Goal: Task Accomplishment & Management: Use online tool/utility

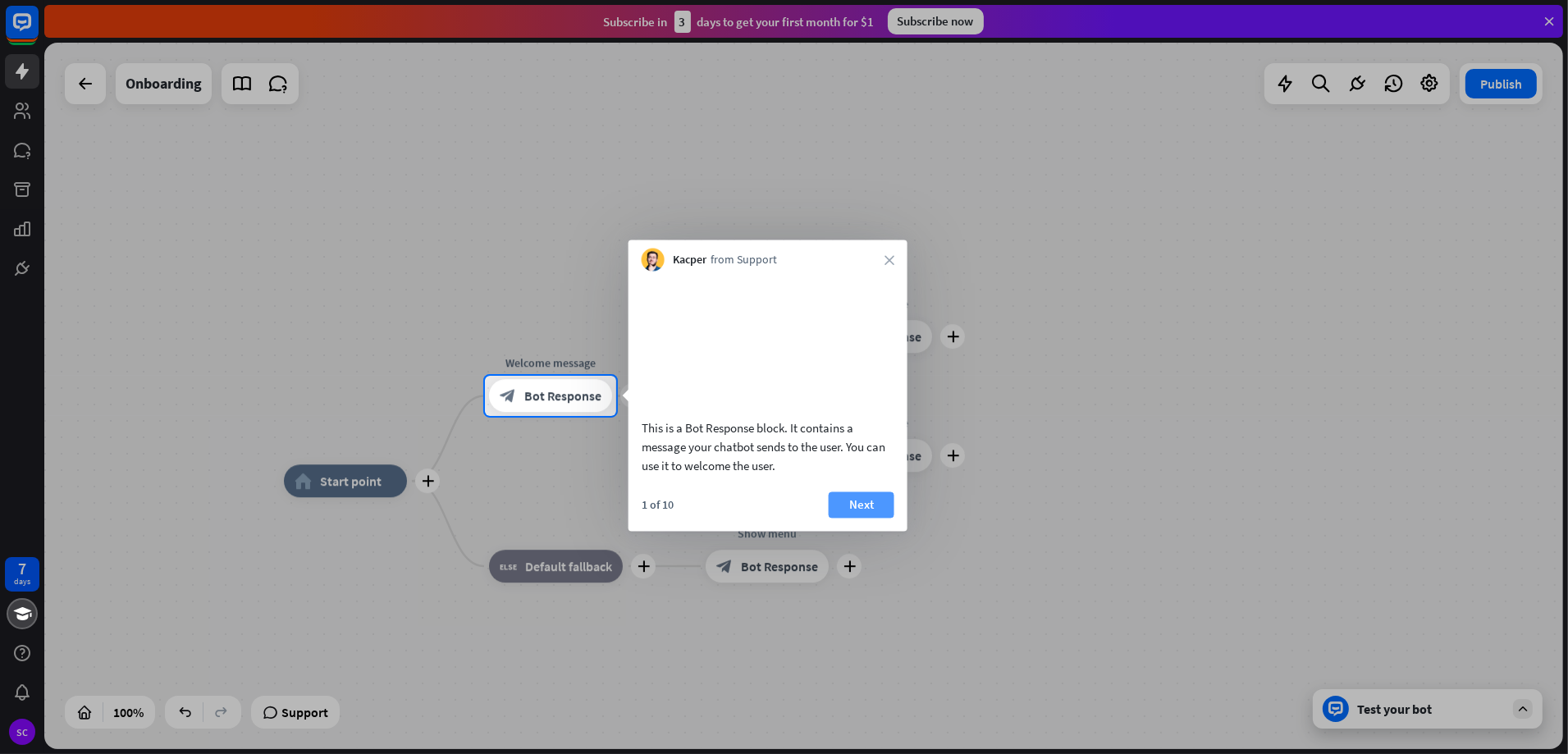
click at [870, 518] on button "Next" at bounding box center [862, 504] width 66 height 26
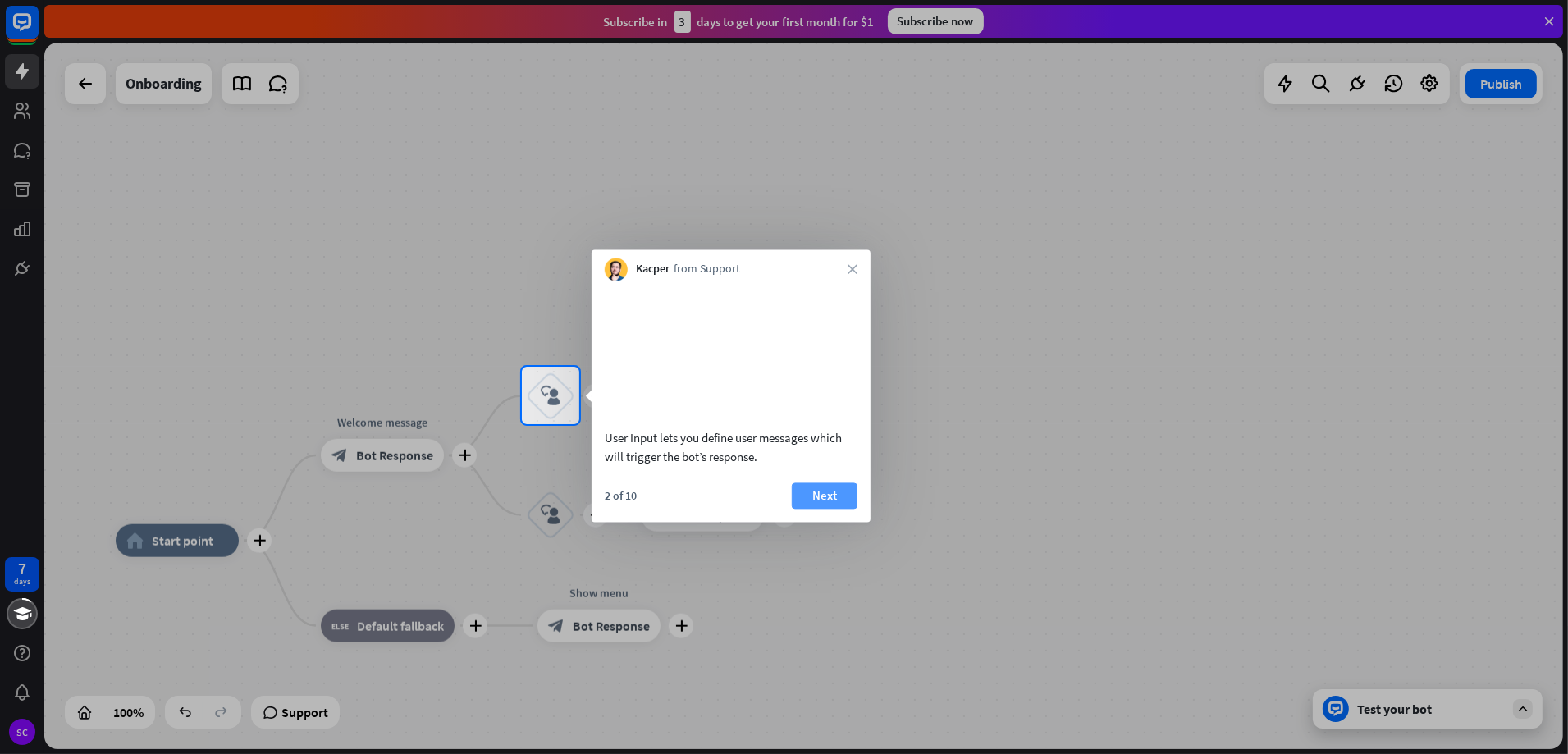
click at [846, 509] on button "Next" at bounding box center [824, 495] width 66 height 26
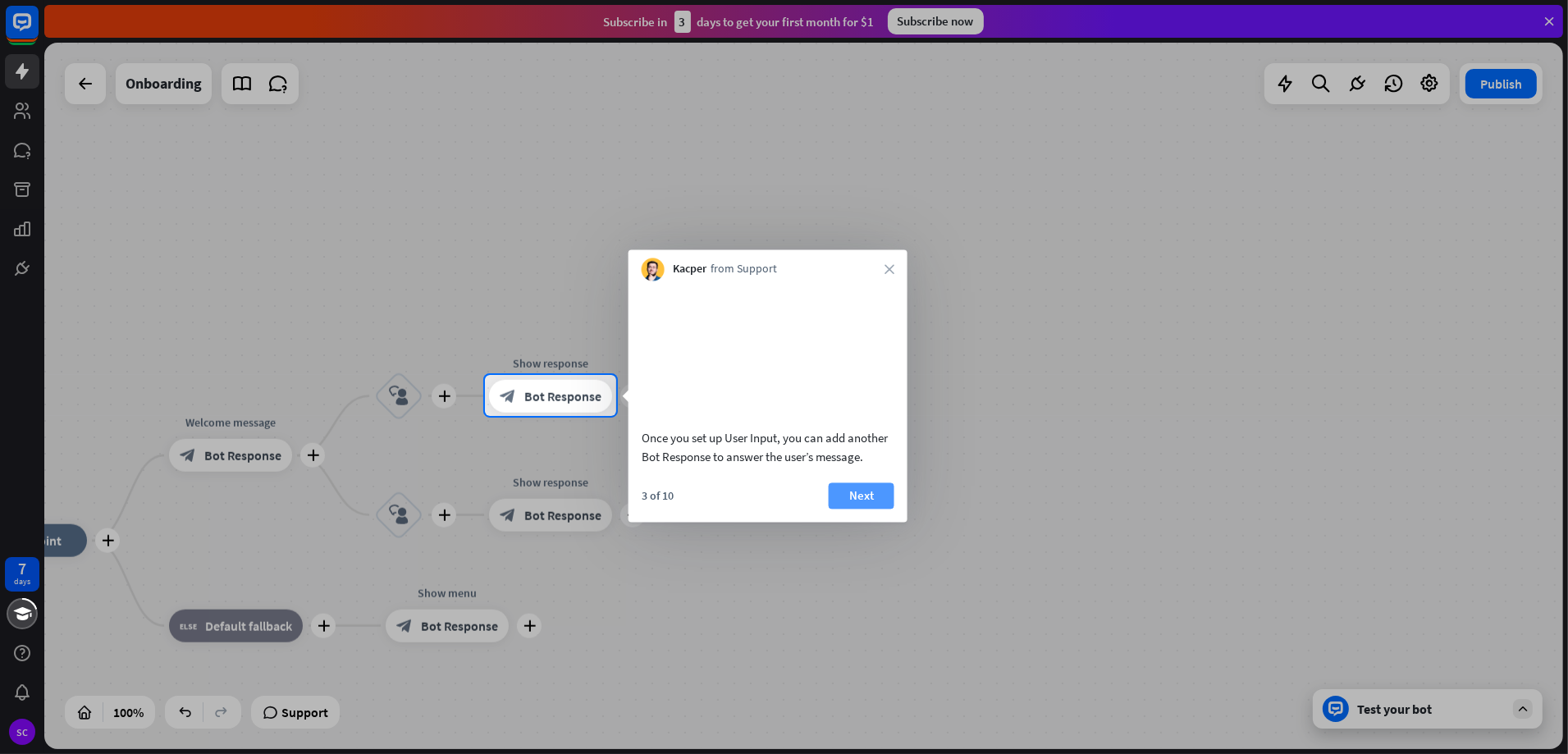
click at [853, 509] on button "Next" at bounding box center [862, 495] width 66 height 26
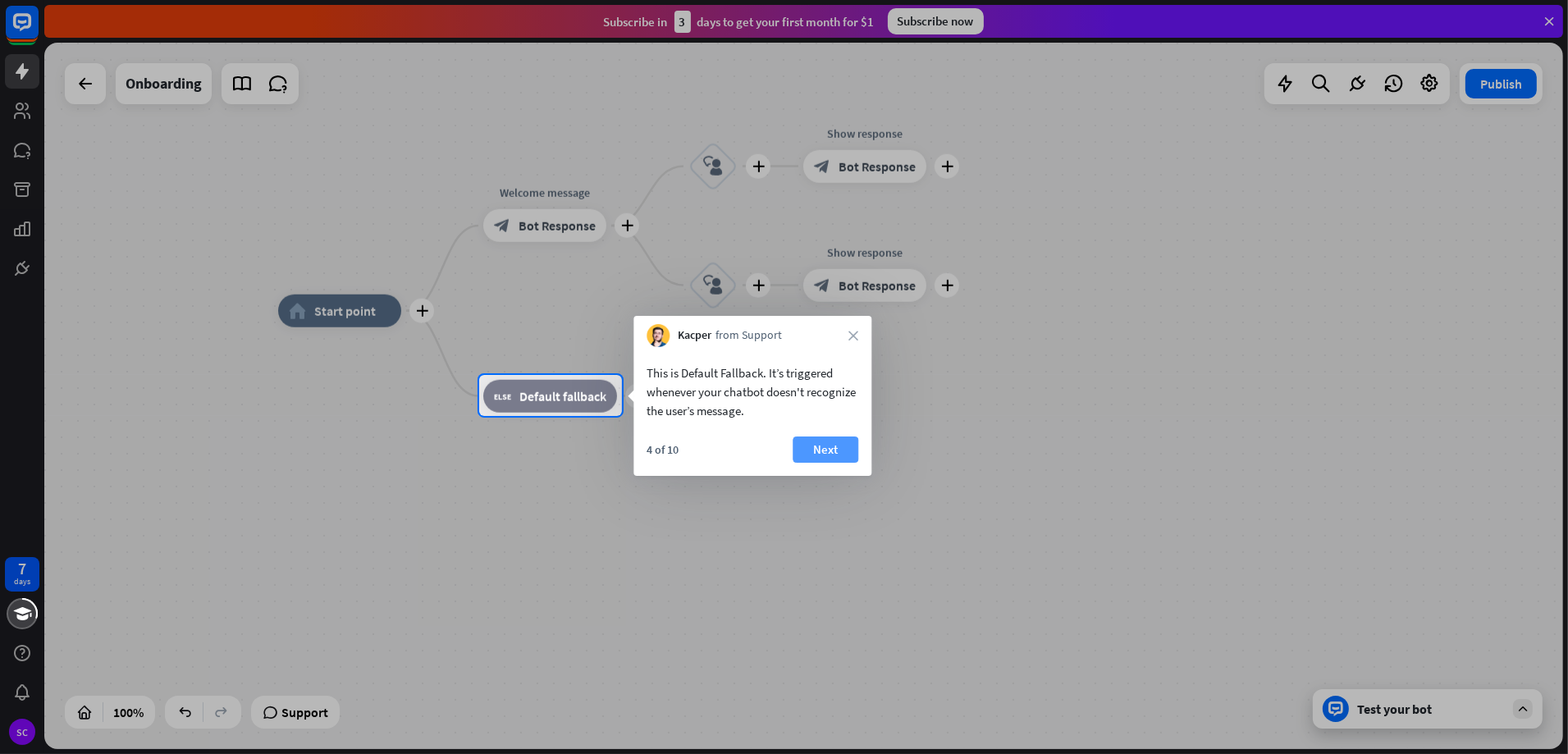
click at [837, 455] on button "Next" at bounding box center [825, 450] width 66 height 26
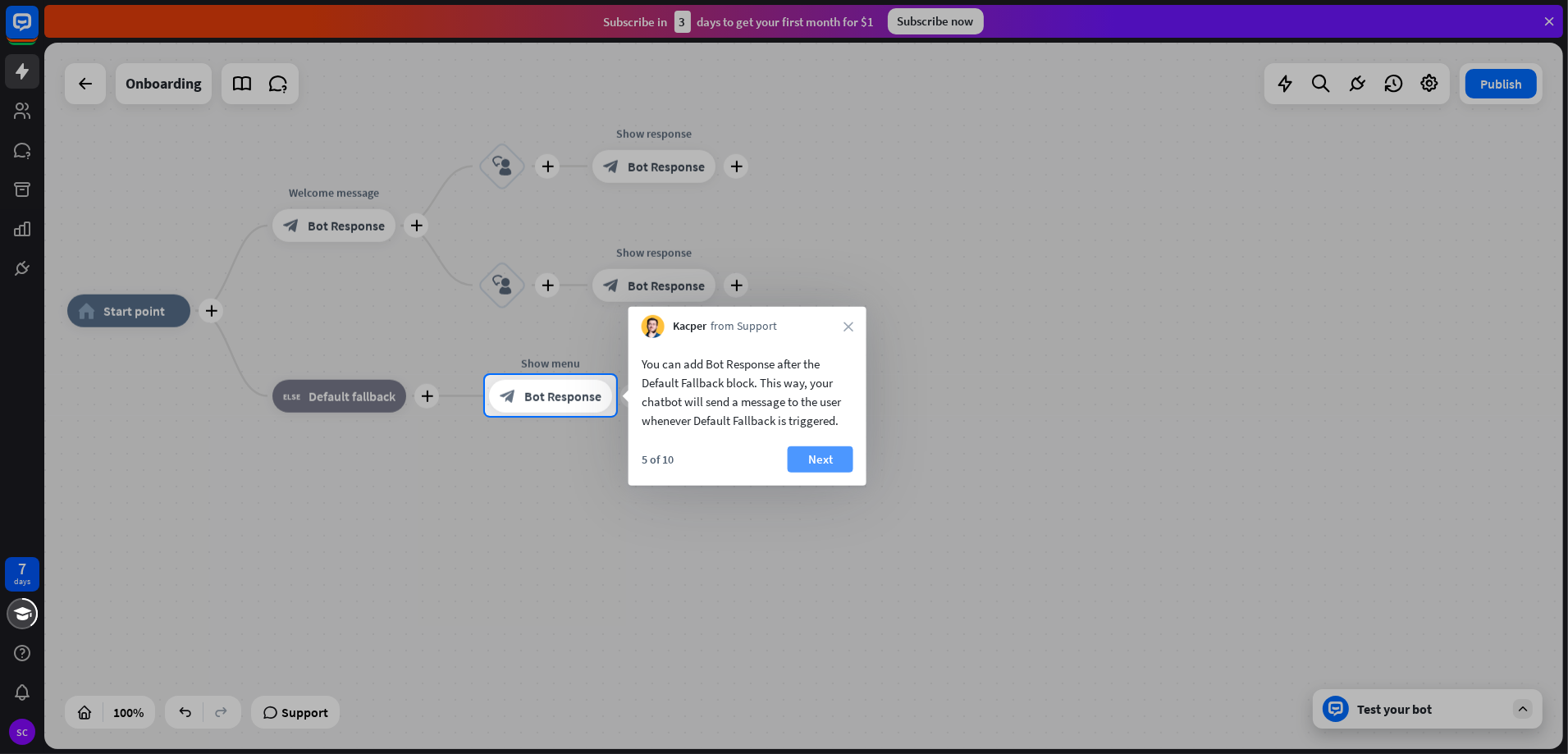
click at [840, 461] on button "Next" at bounding box center [820, 459] width 66 height 26
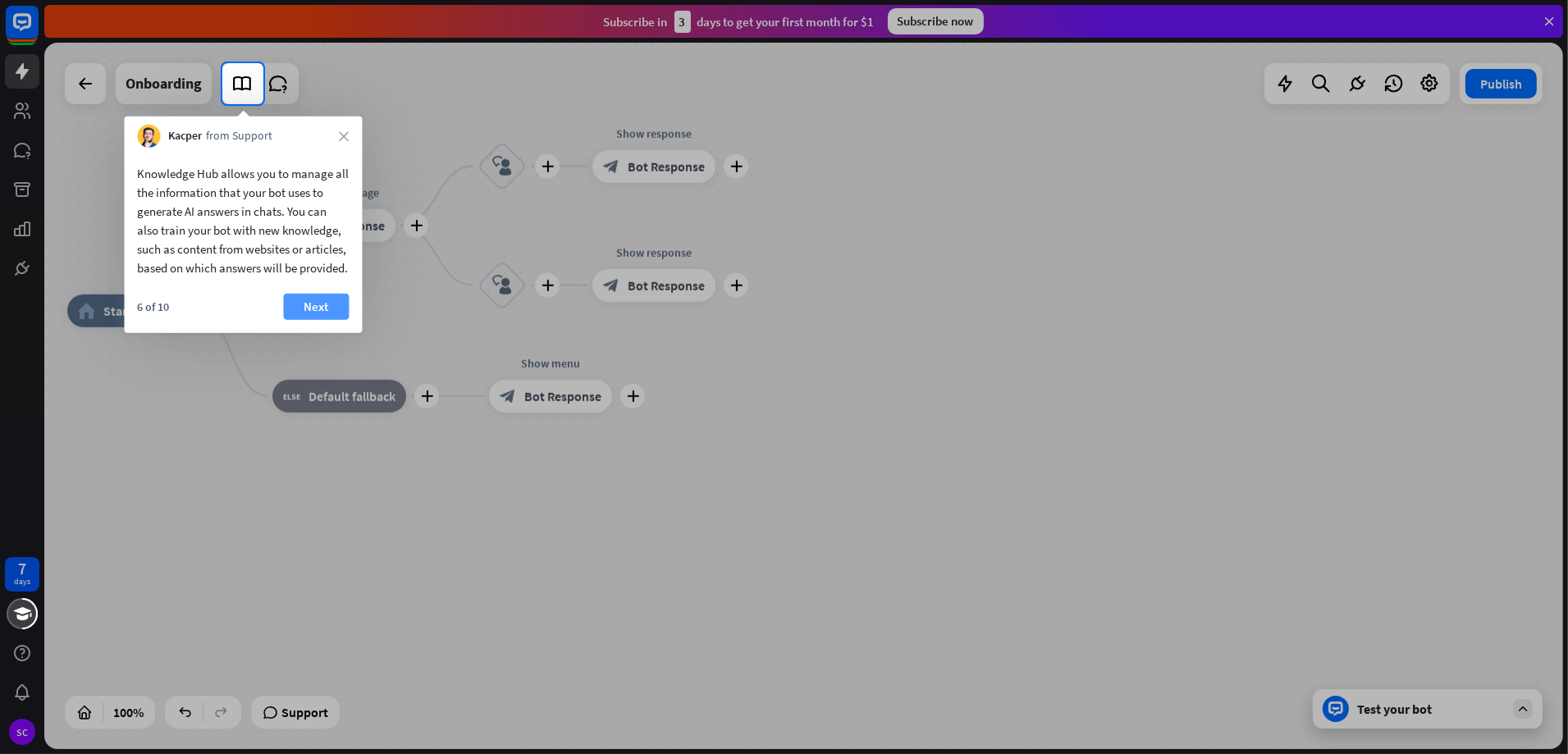
click at [324, 320] on button "Next" at bounding box center [316, 306] width 66 height 26
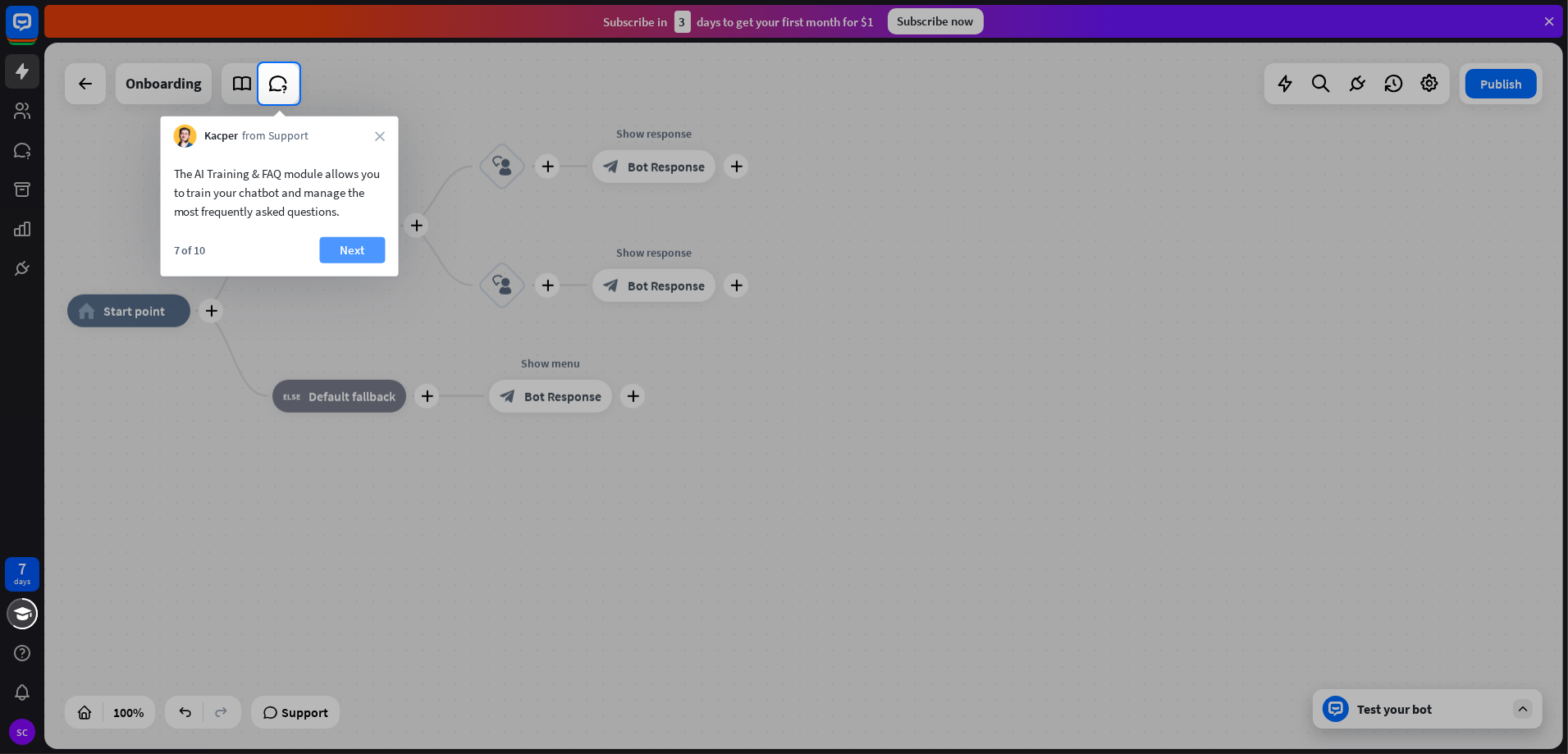
click at [345, 245] on button "Next" at bounding box center [352, 250] width 66 height 26
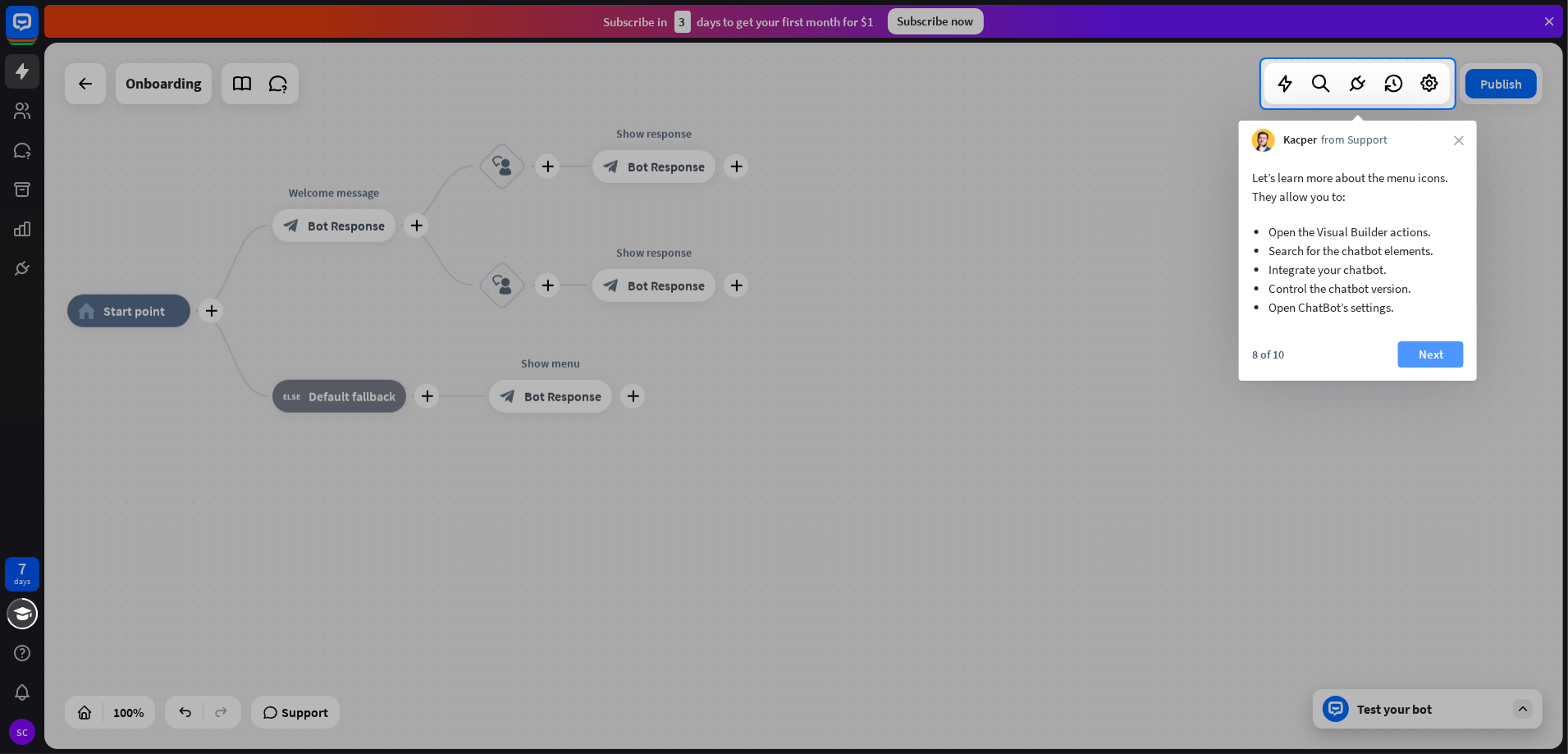
click at [1432, 351] on button "Next" at bounding box center [1431, 354] width 66 height 26
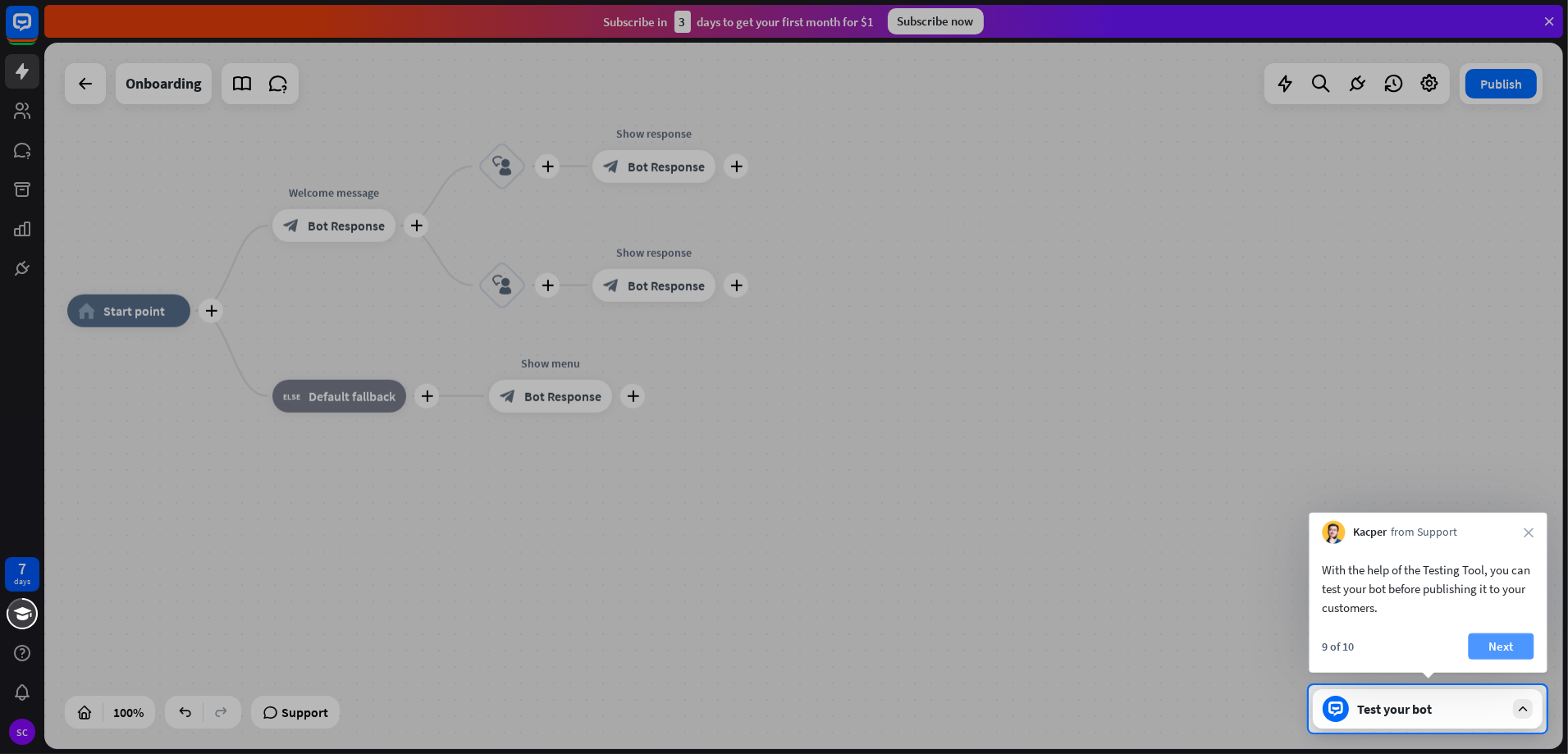
click at [1506, 650] on button "Next" at bounding box center [1501, 646] width 66 height 26
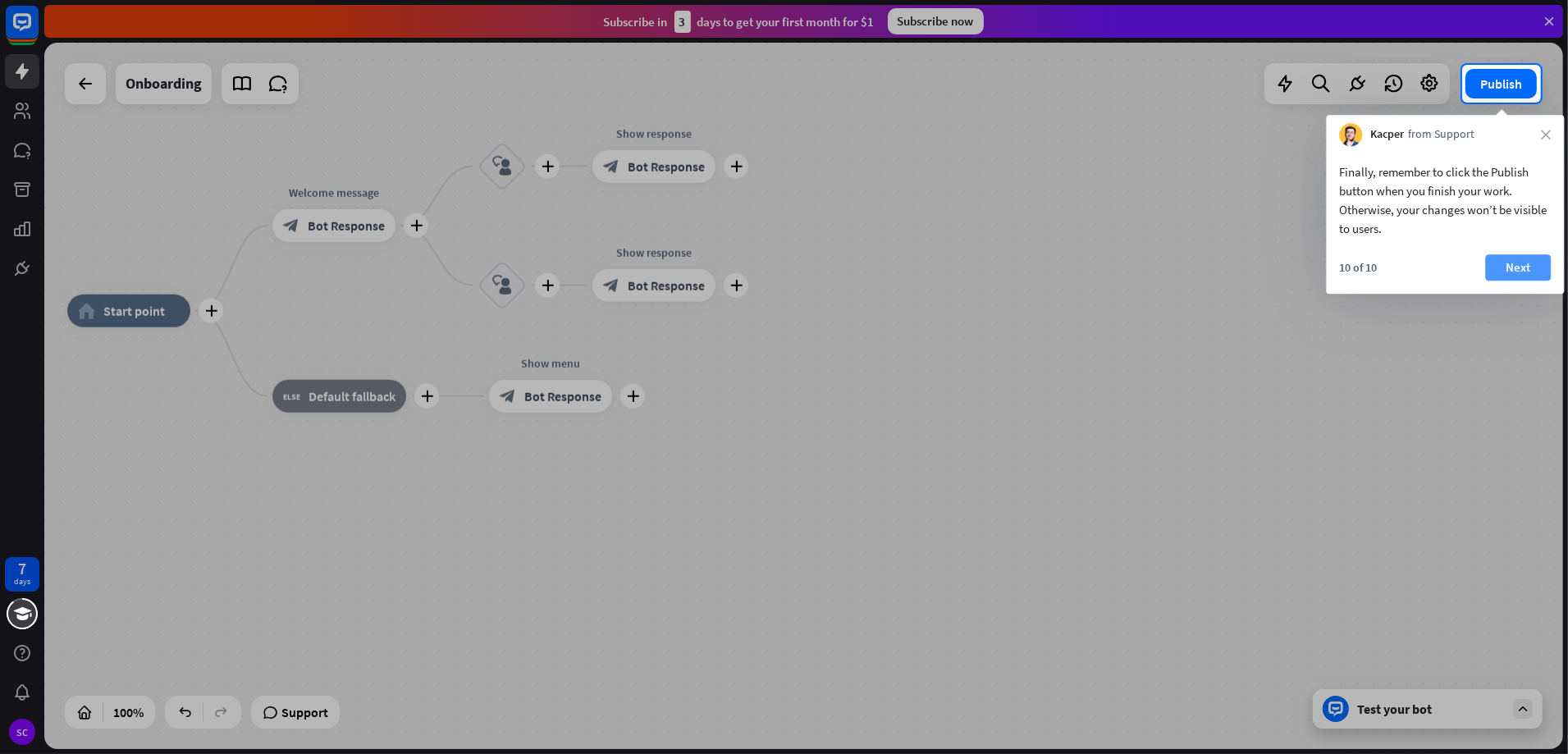
click at [1519, 269] on button "Next" at bounding box center [1517, 267] width 66 height 26
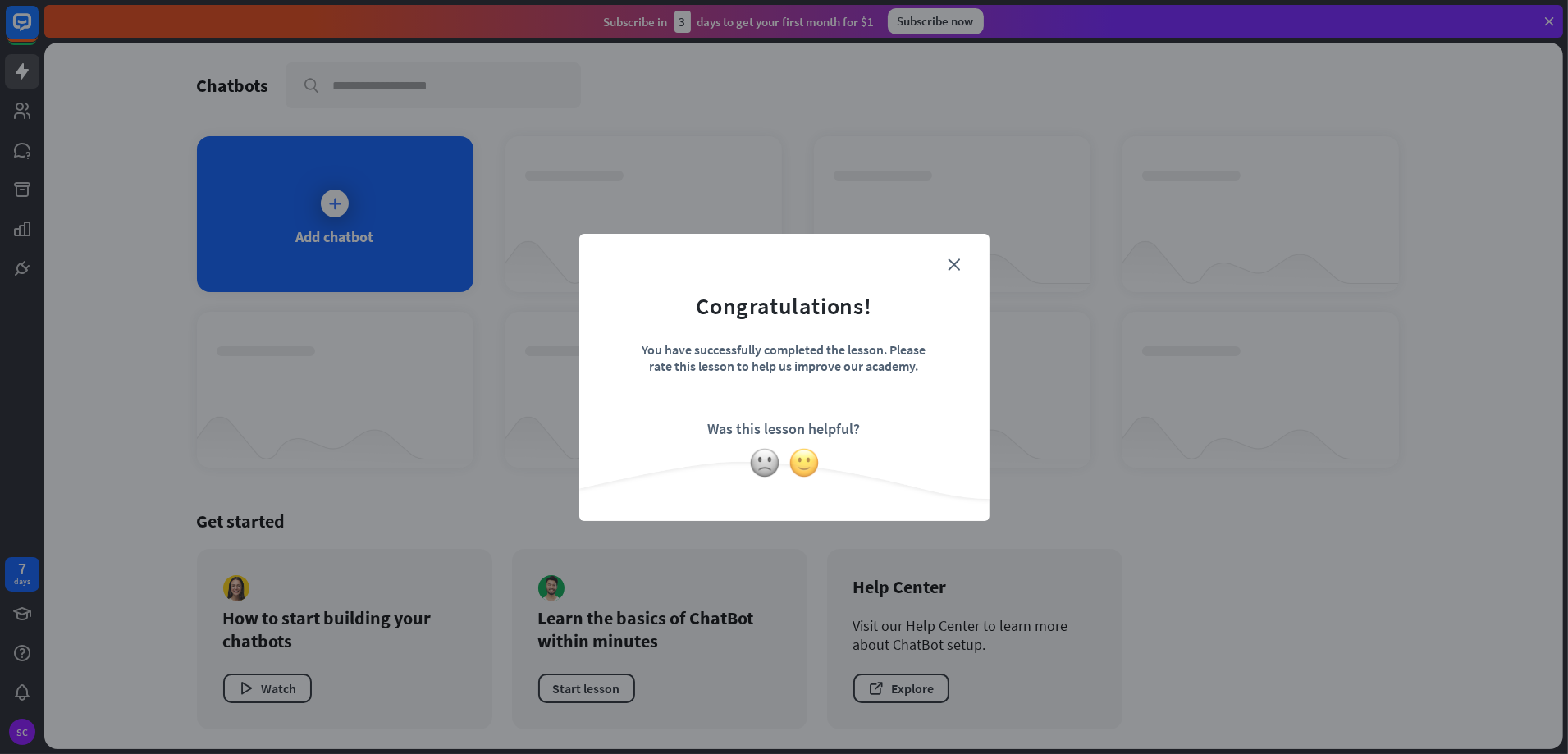
click at [807, 455] on img at bounding box center [803, 462] width 31 height 31
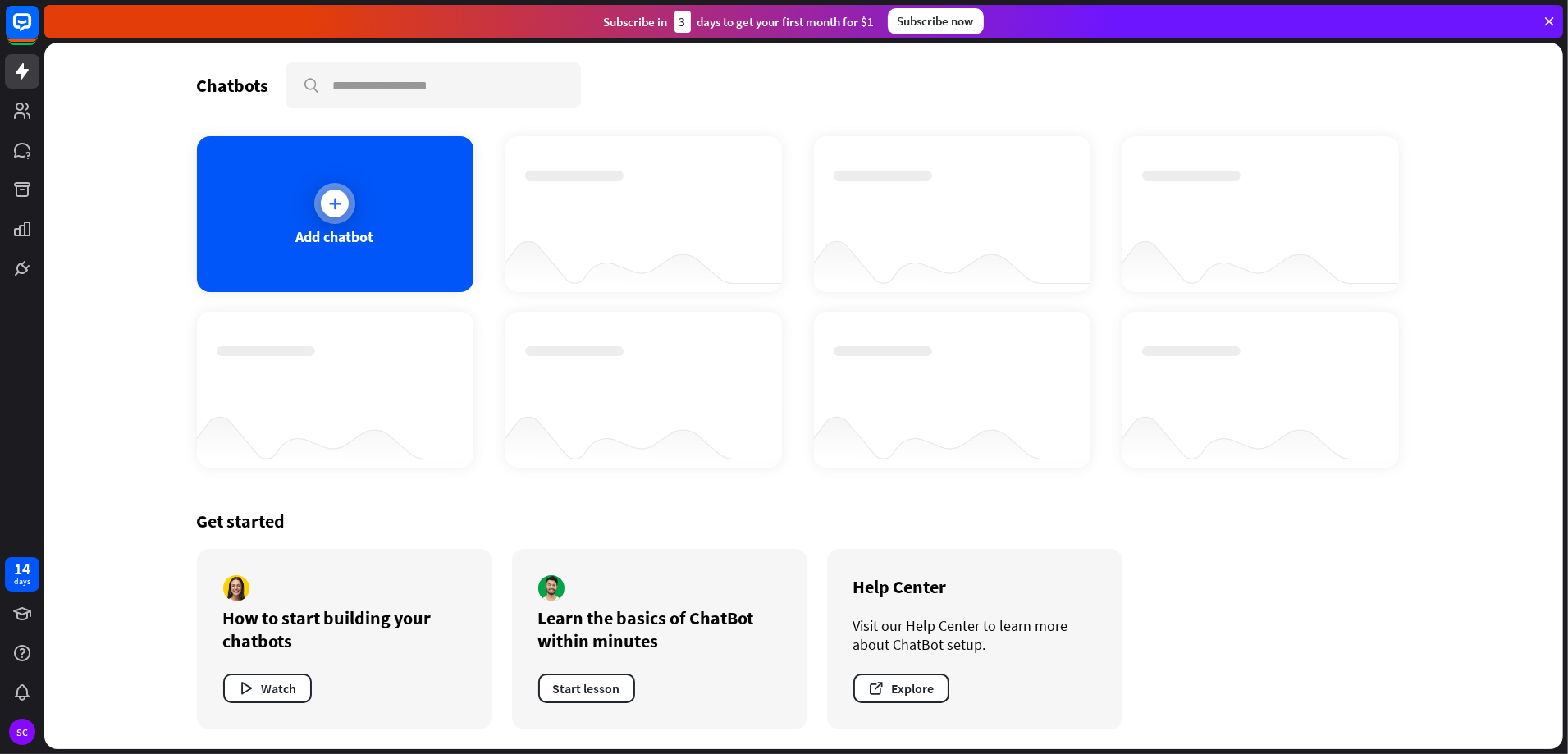
click at [354, 229] on div "Add chatbot" at bounding box center [335, 237] width 78 height 19
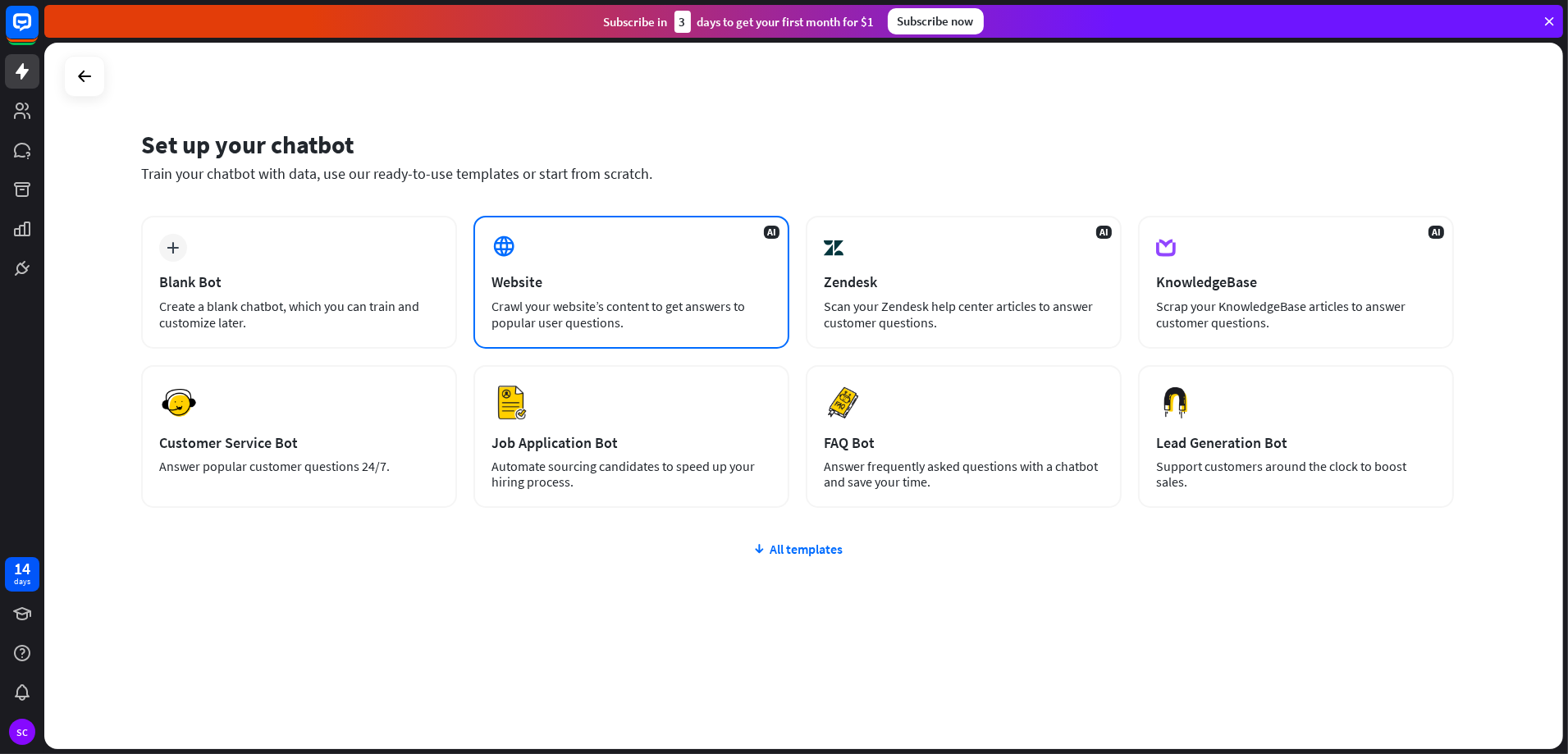
click at [637, 246] on div "AI Website Crawl your website’s content to get answers to popular user question…" at bounding box center [631, 283] width 316 height 133
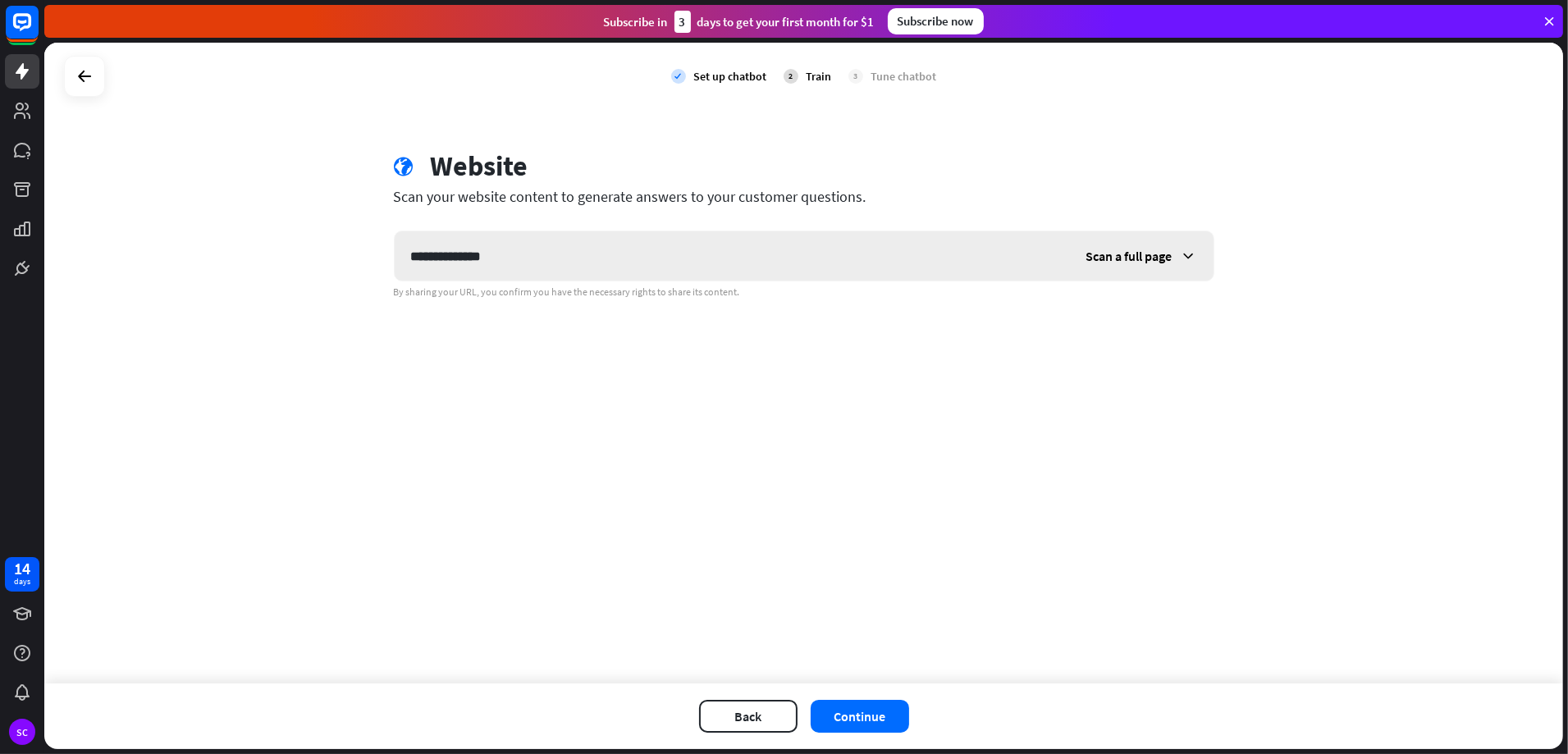
type input "**********"
click at [1173, 238] on div "Scan a full page" at bounding box center [1141, 256] width 143 height 49
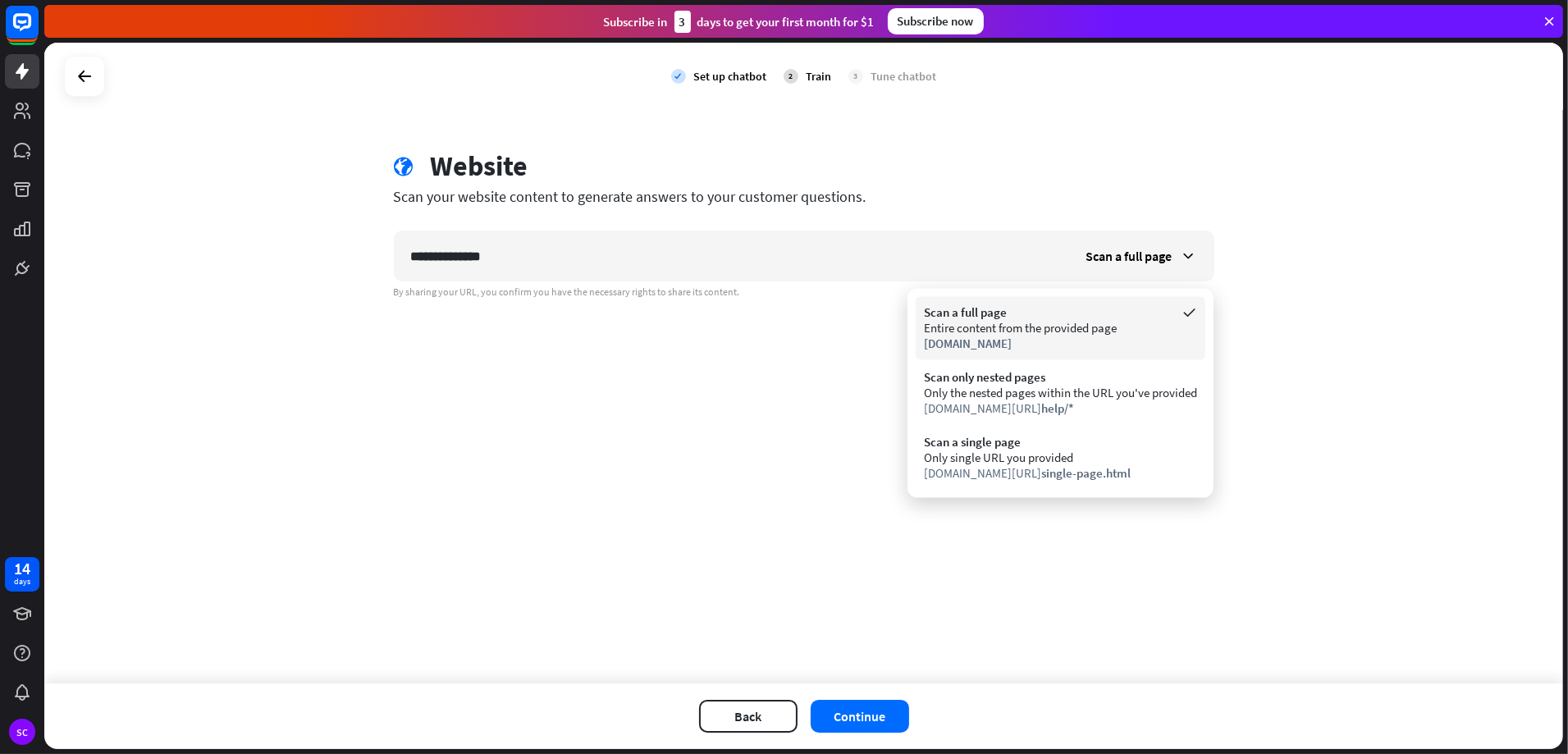
click at [1105, 315] on div "Scan a full page" at bounding box center [1061, 312] width 273 height 15
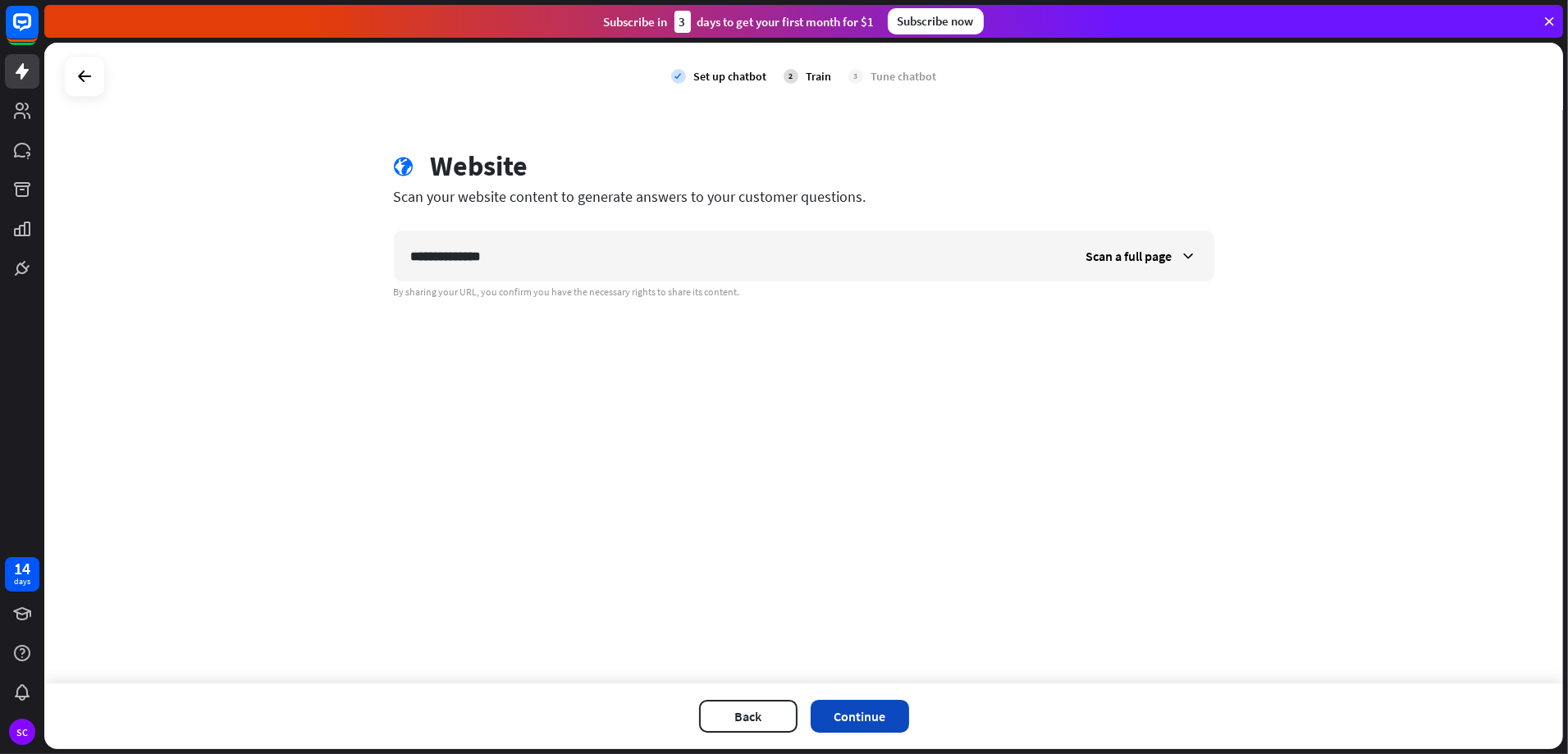
click at [840, 702] on button "Continue" at bounding box center [859, 716] width 99 height 33
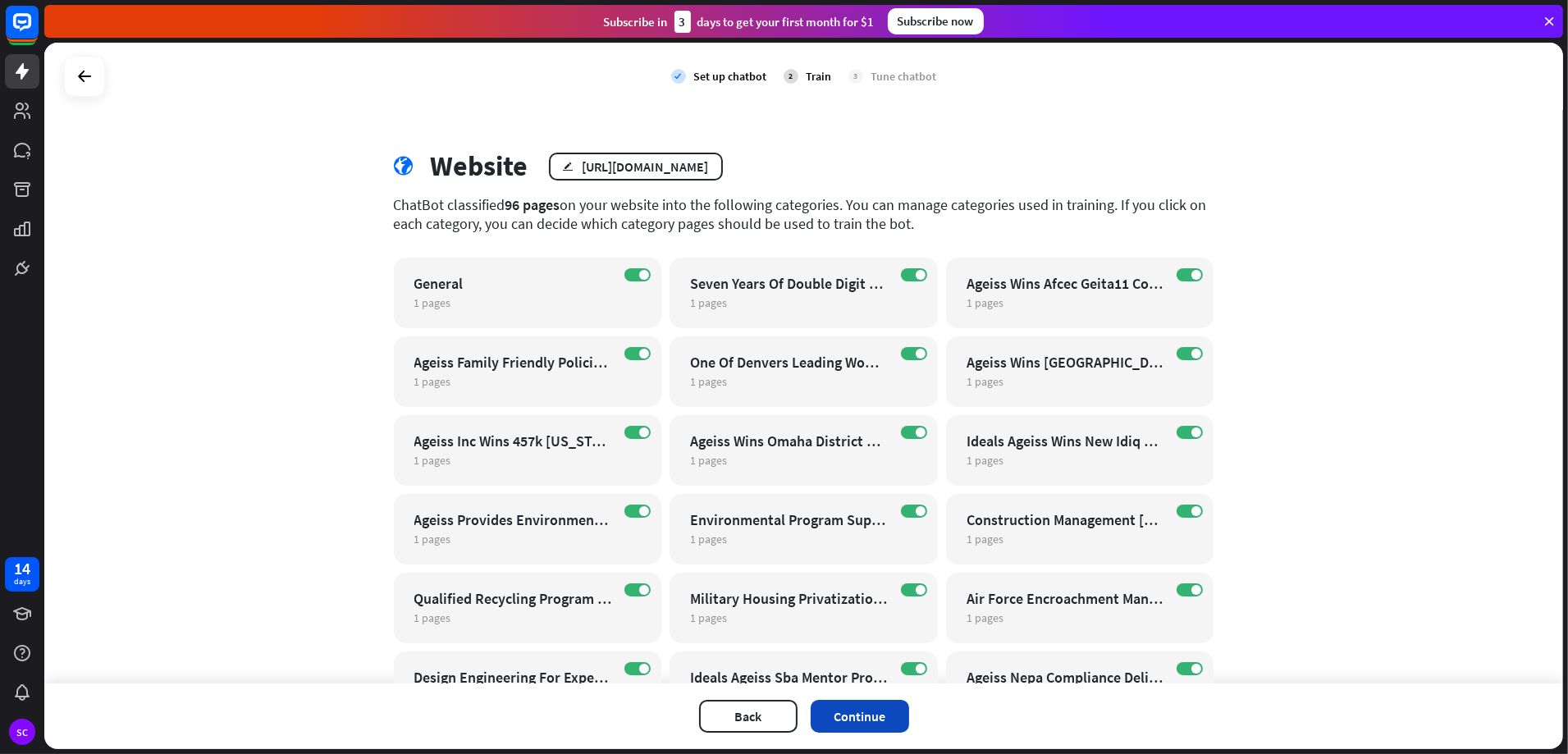
click at [867, 726] on button "Continue" at bounding box center [859, 716] width 99 height 33
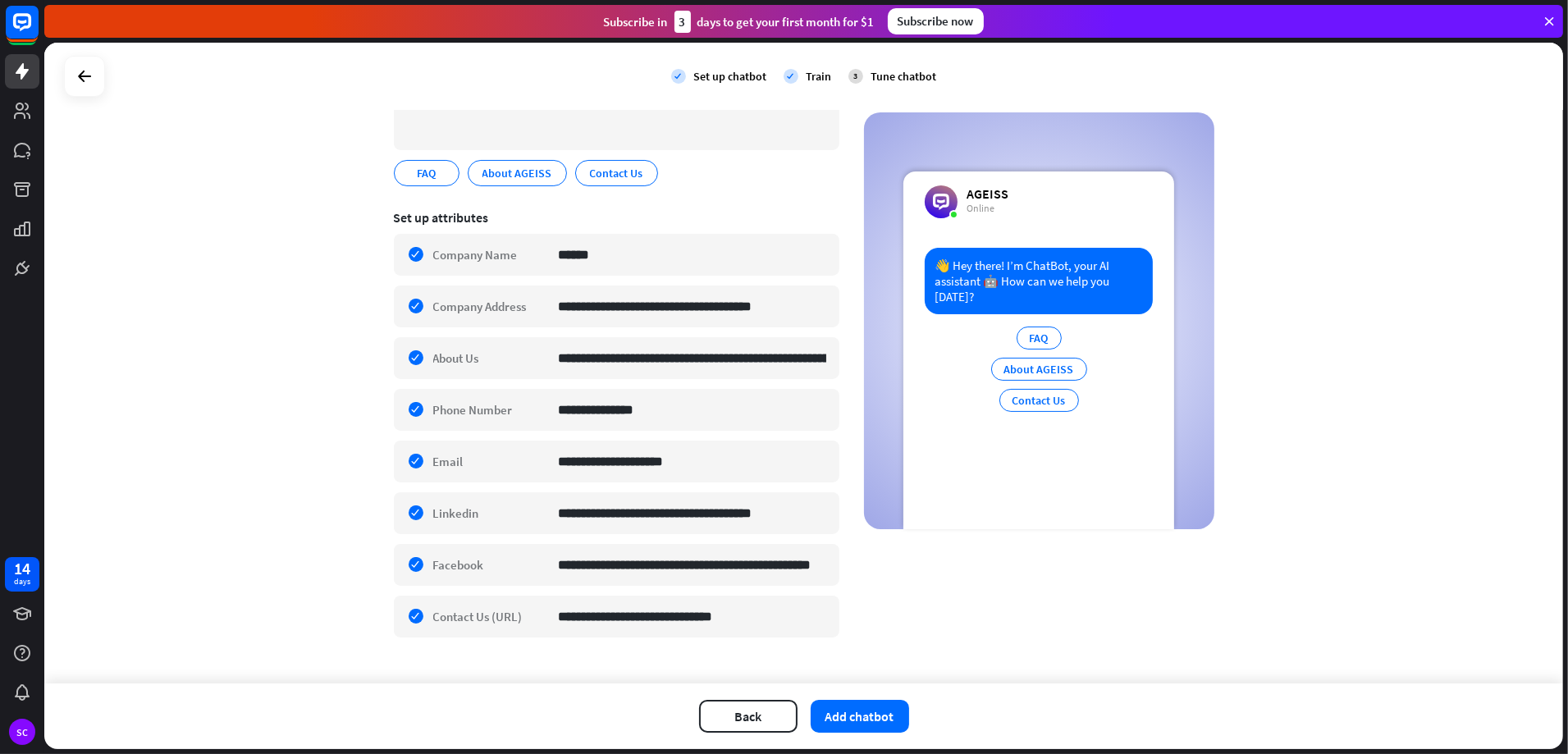
scroll to position [197, 0]
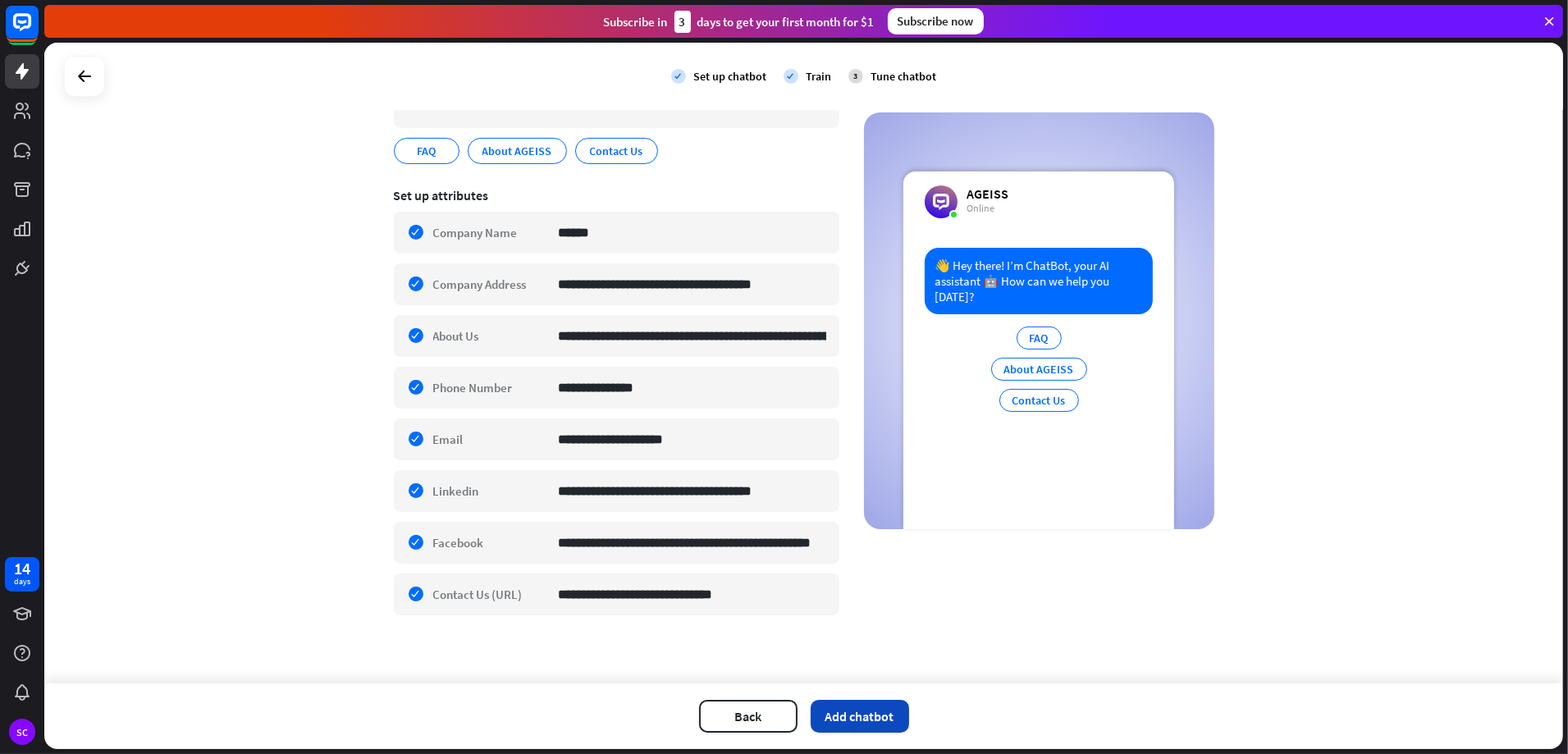
click at [864, 724] on button "Add chatbot" at bounding box center [859, 716] width 99 height 33
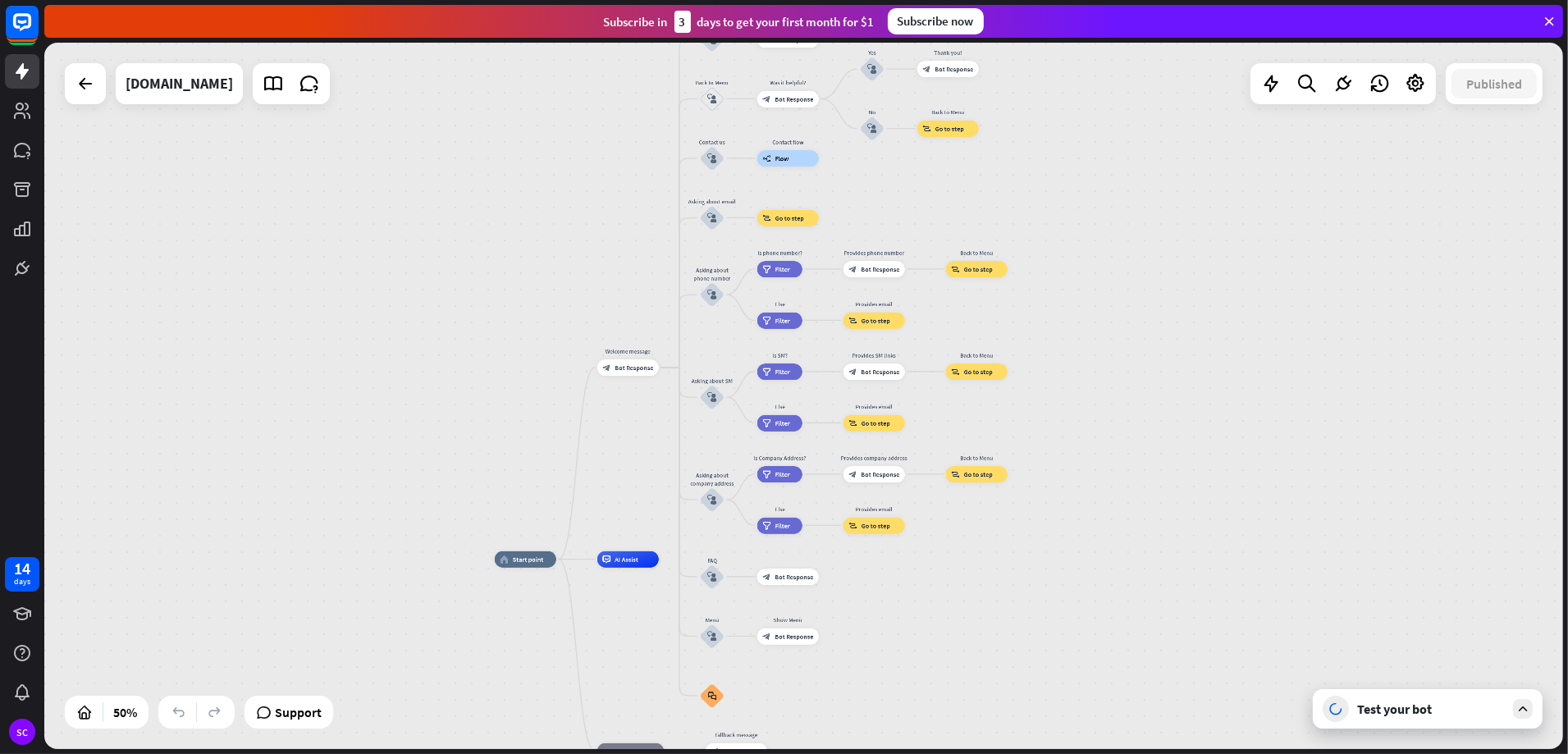
drag, startPoint x: 1371, startPoint y: 212, endPoint x: 1150, endPoint y: 319, distance: 245.5
click at [1150, 319] on div "home_2 Start point Welcome message block_bot_response Bot Response About us blo…" at bounding box center [803, 396] width 1518 height 707
click at [155, 89] on div "[DOMAIN_NAME]" at bounding box center [179, 83] width 107 height 41
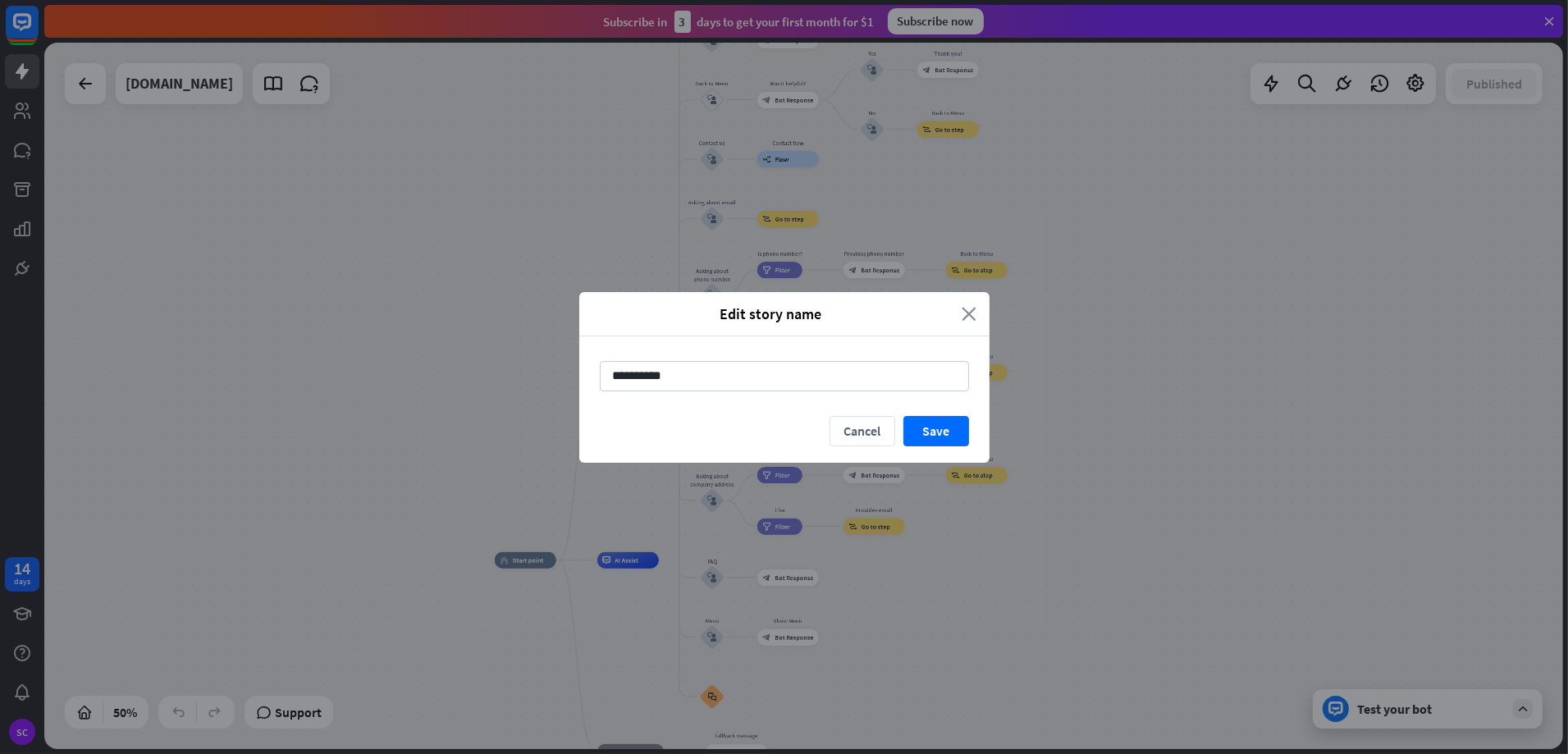
click at [969, 313] on icon "close" at bounding box center [969, 314] width 15 height 19
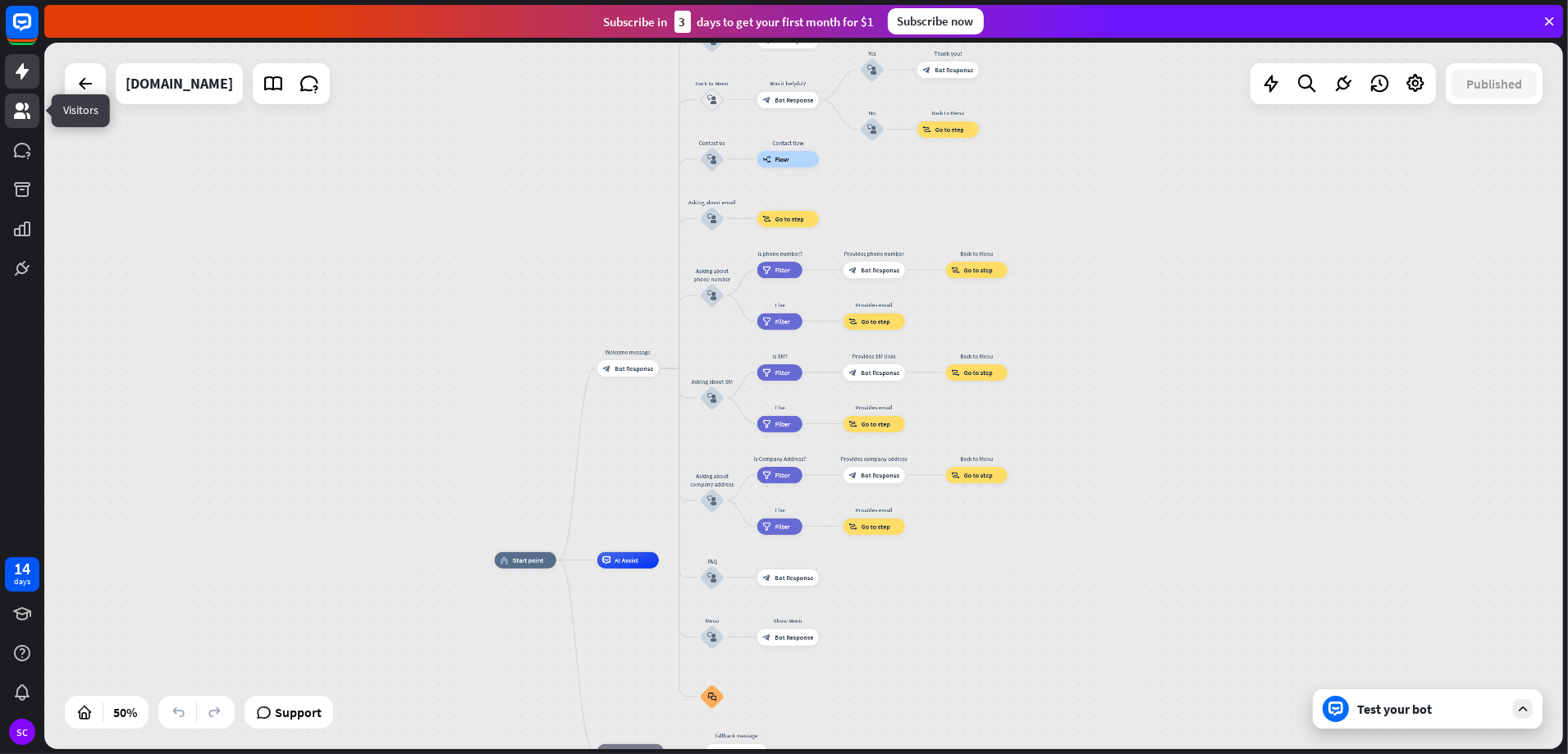
click at [14, 114] on icon at bounding box center [22, 110] width 16 height 16
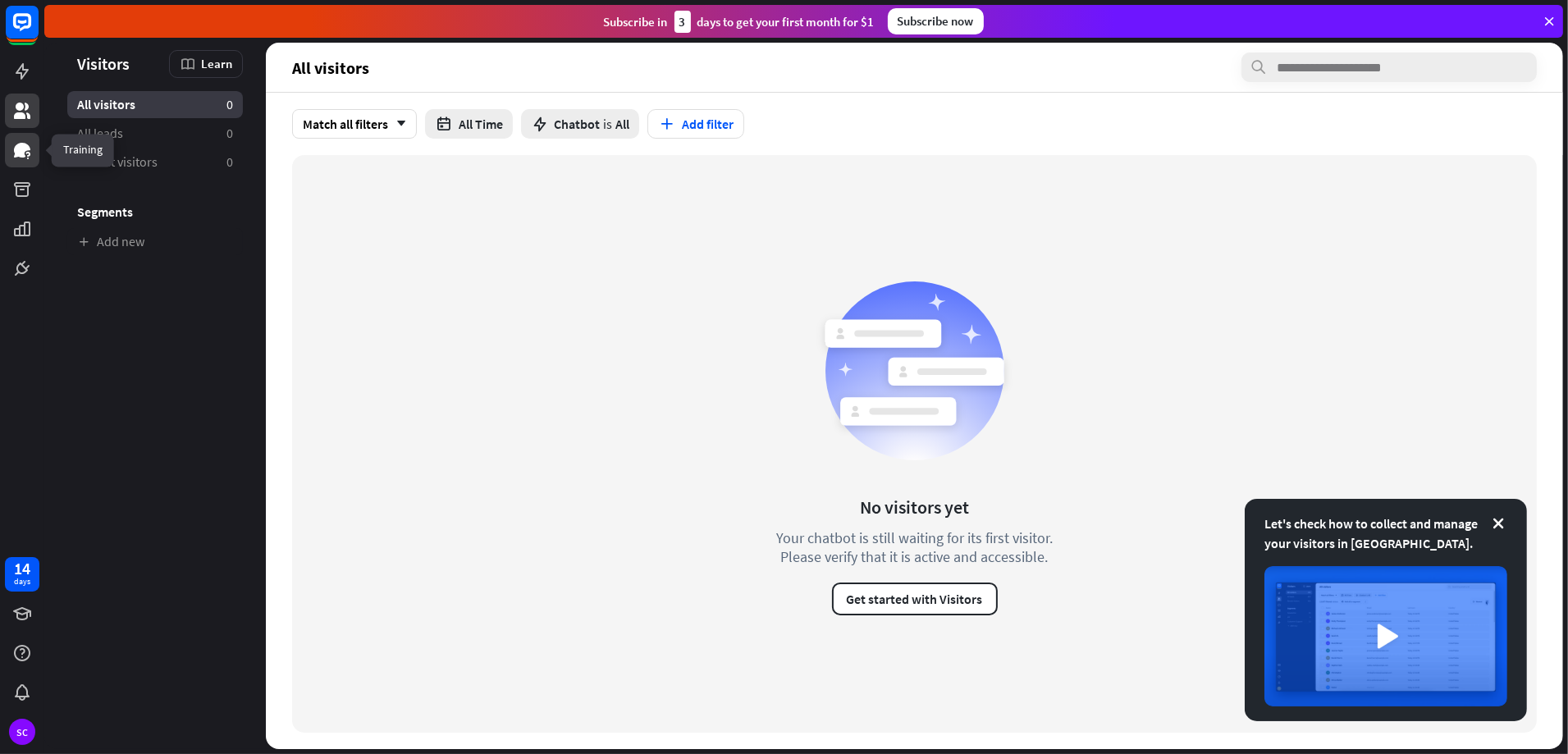
click at [28, 156] on icon at bounding box center [27, 154] width 4 height 5
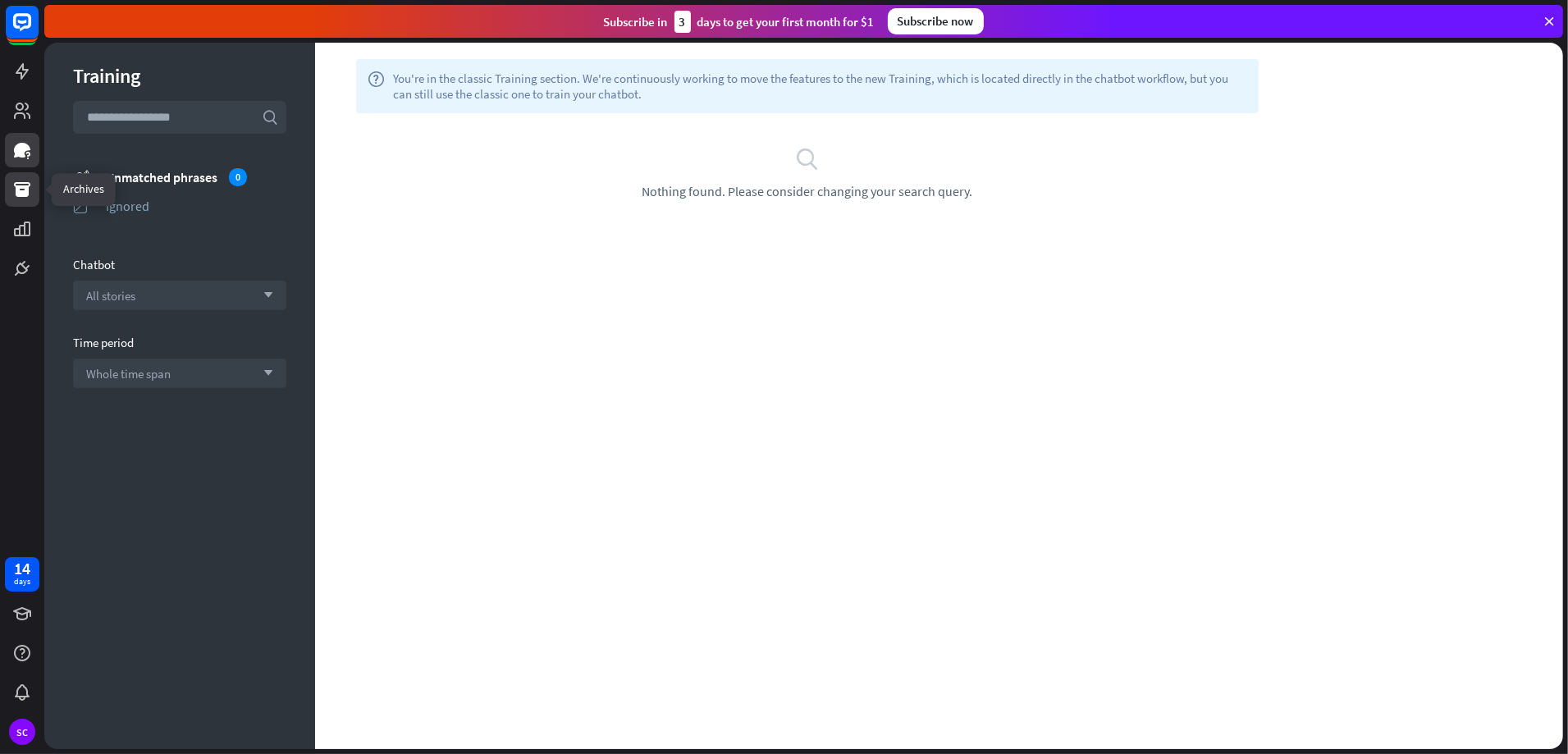
click at [30, 200] on link at bounding box center [22, 189] width 35 height 35
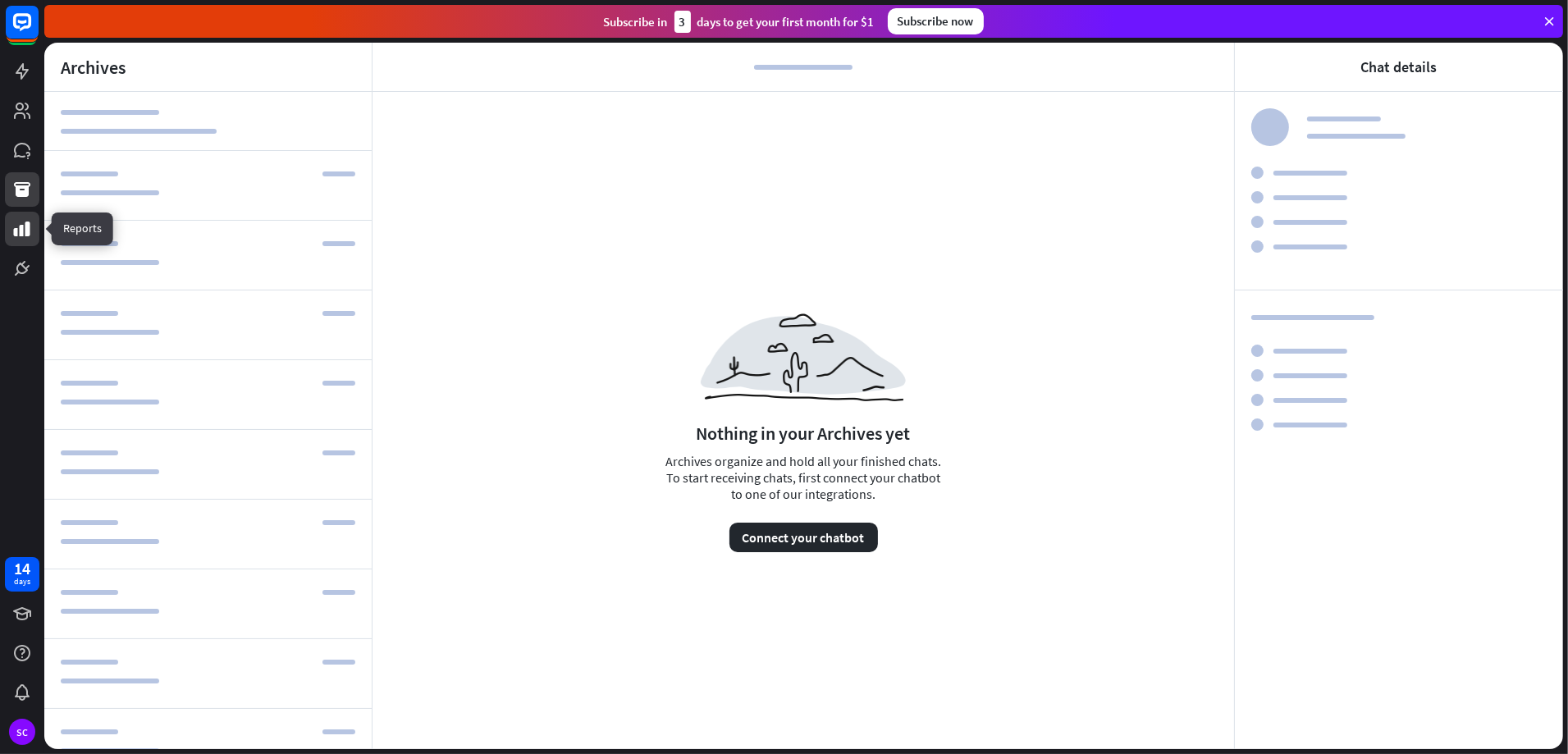
click at [35, 229] on link at bounding box center [22, 229] width 35 height 35
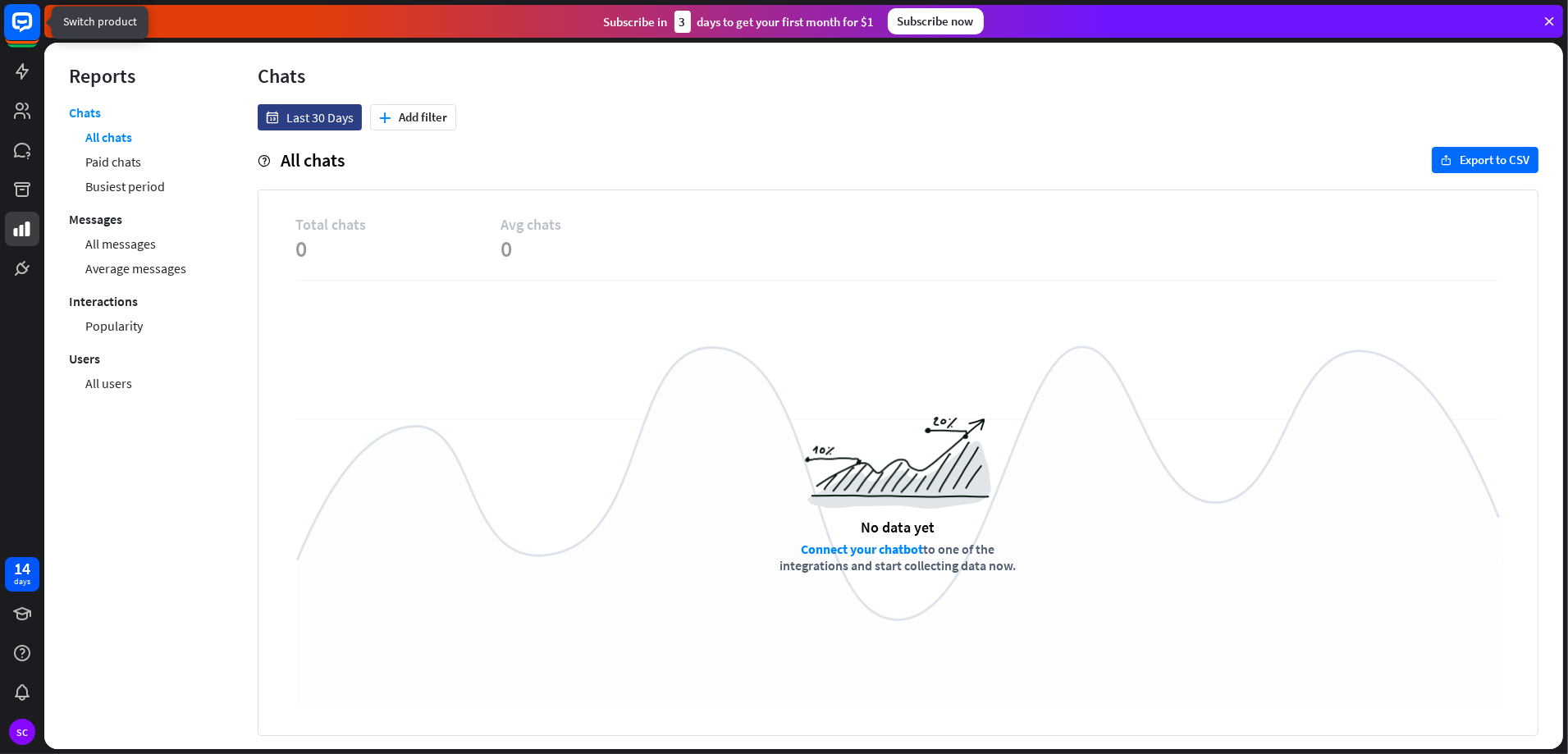
click at [19, 19] on rect at bounding box center [22, 22] width 36 height 36
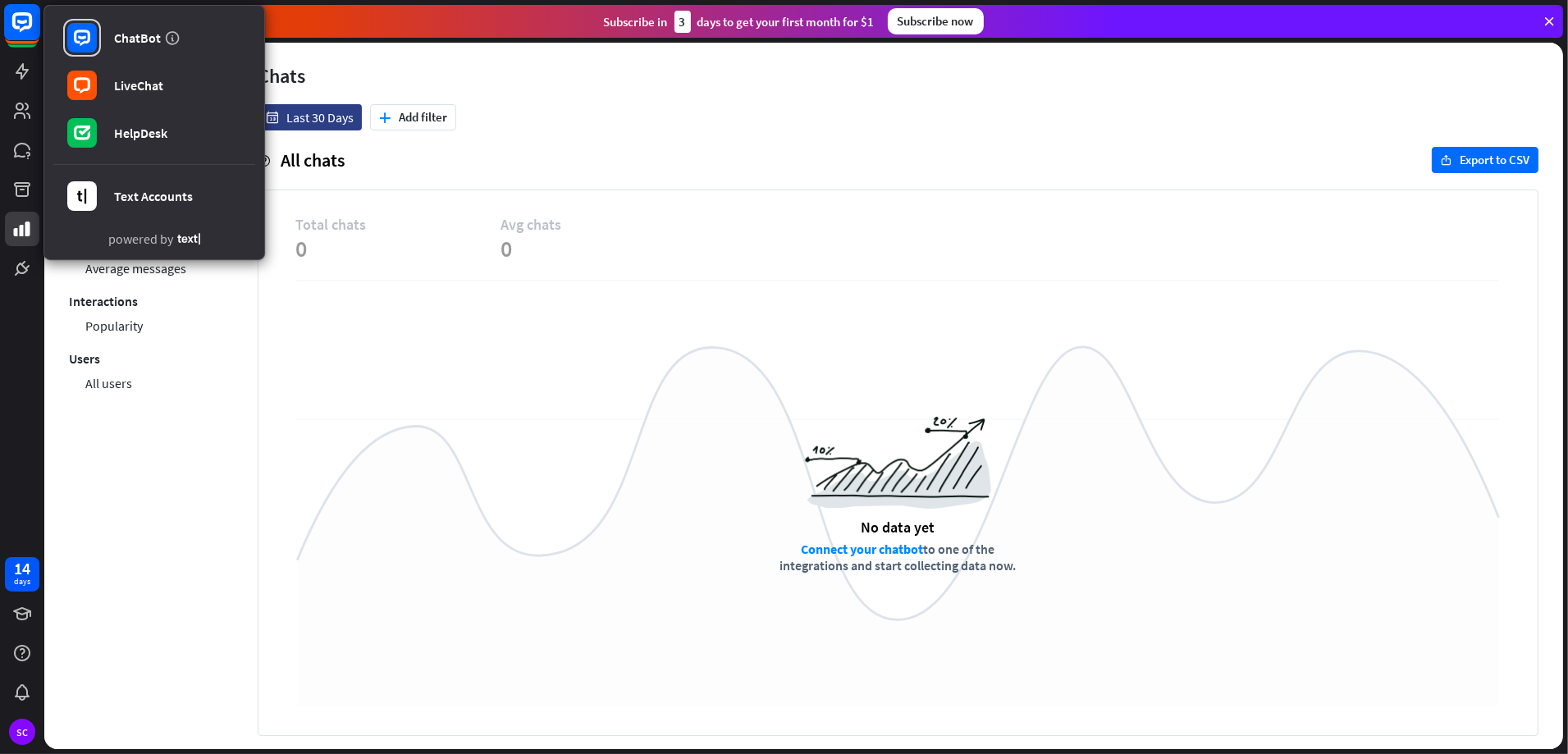
click at [19, 19] on rect at bounding box center [22, 22] width 36 height 36
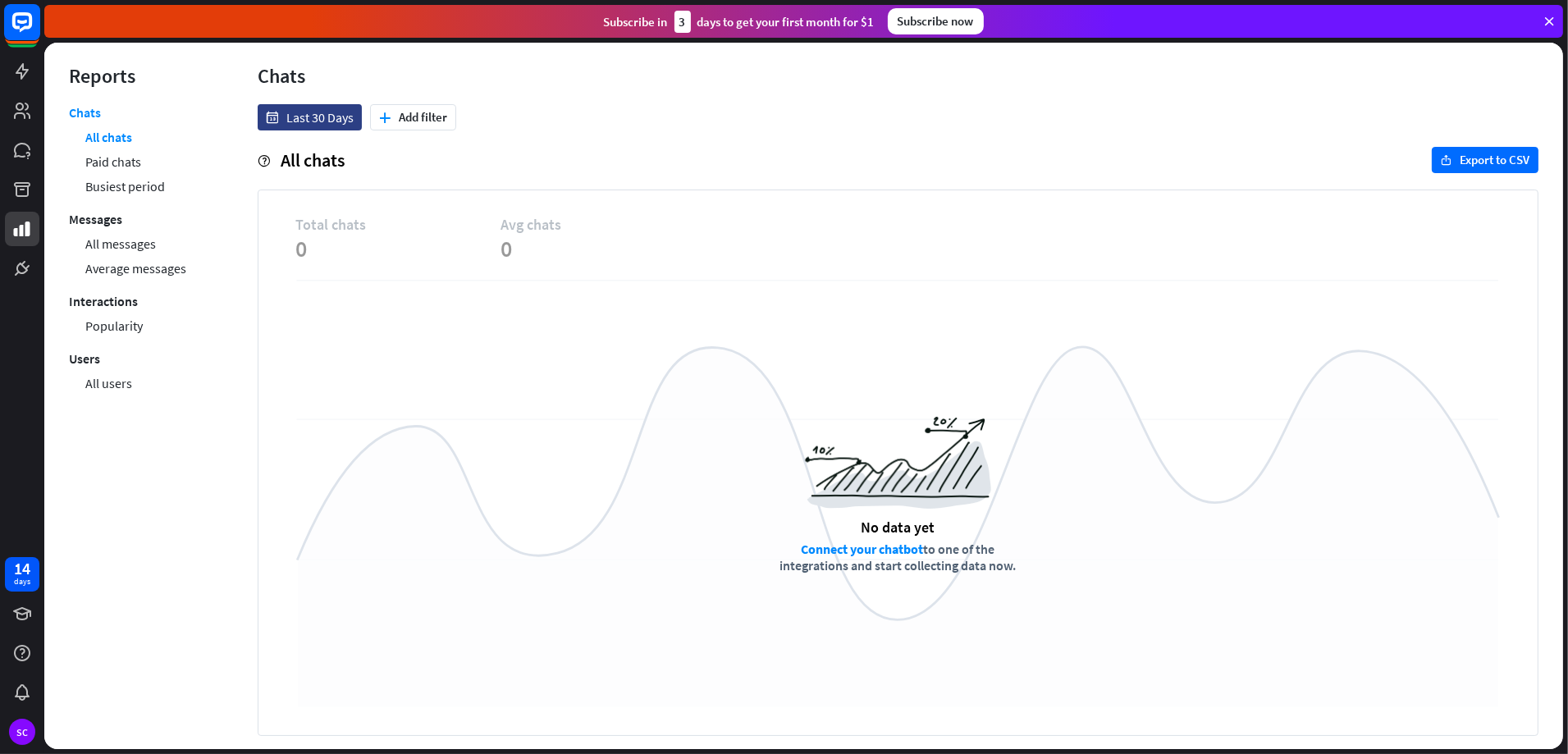
click at [19, 19] on rect at bounding box center [22, 22] width 36 height 36
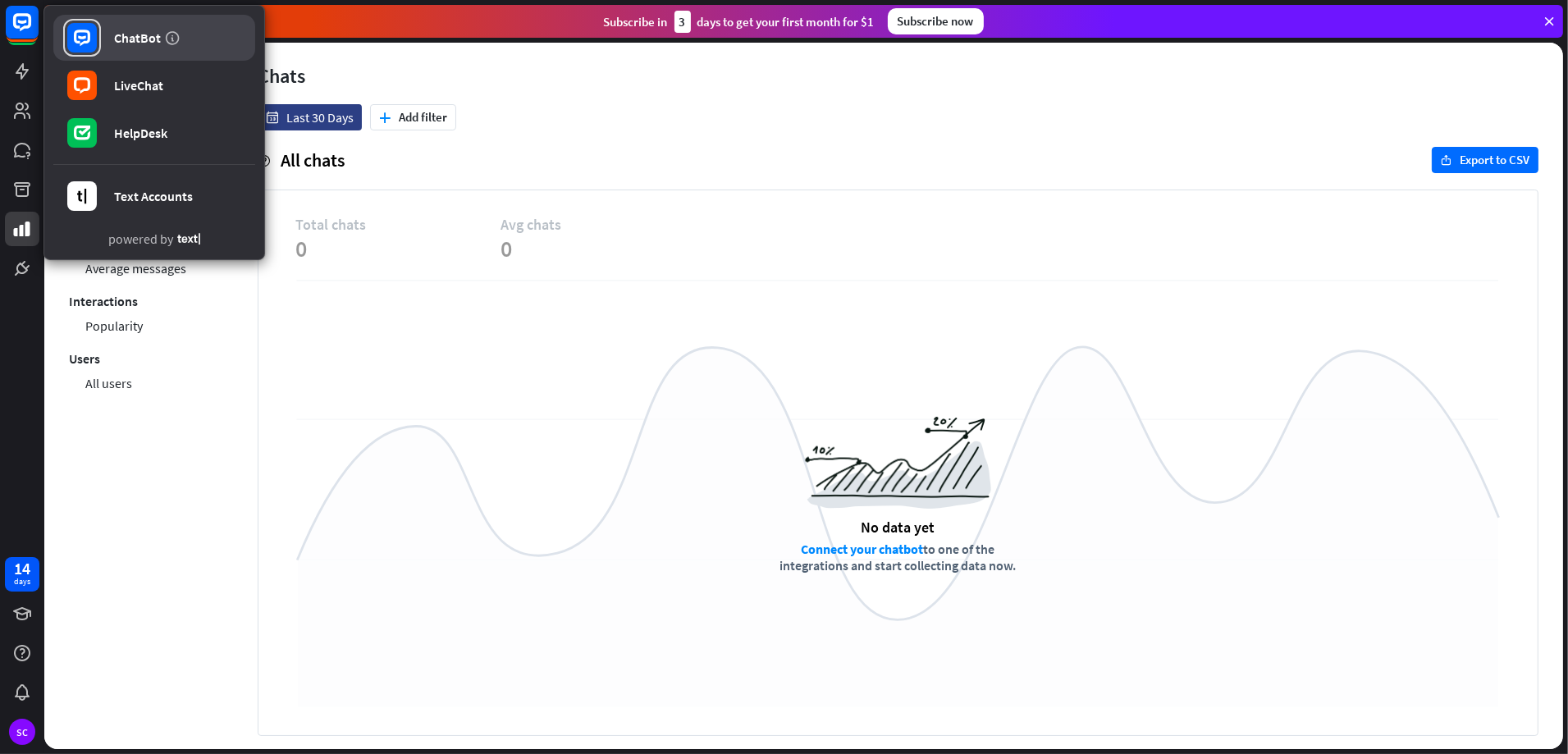
click at [154, 43] on div "ChatBot" at bounding box center [137, 37] width 46 height 16
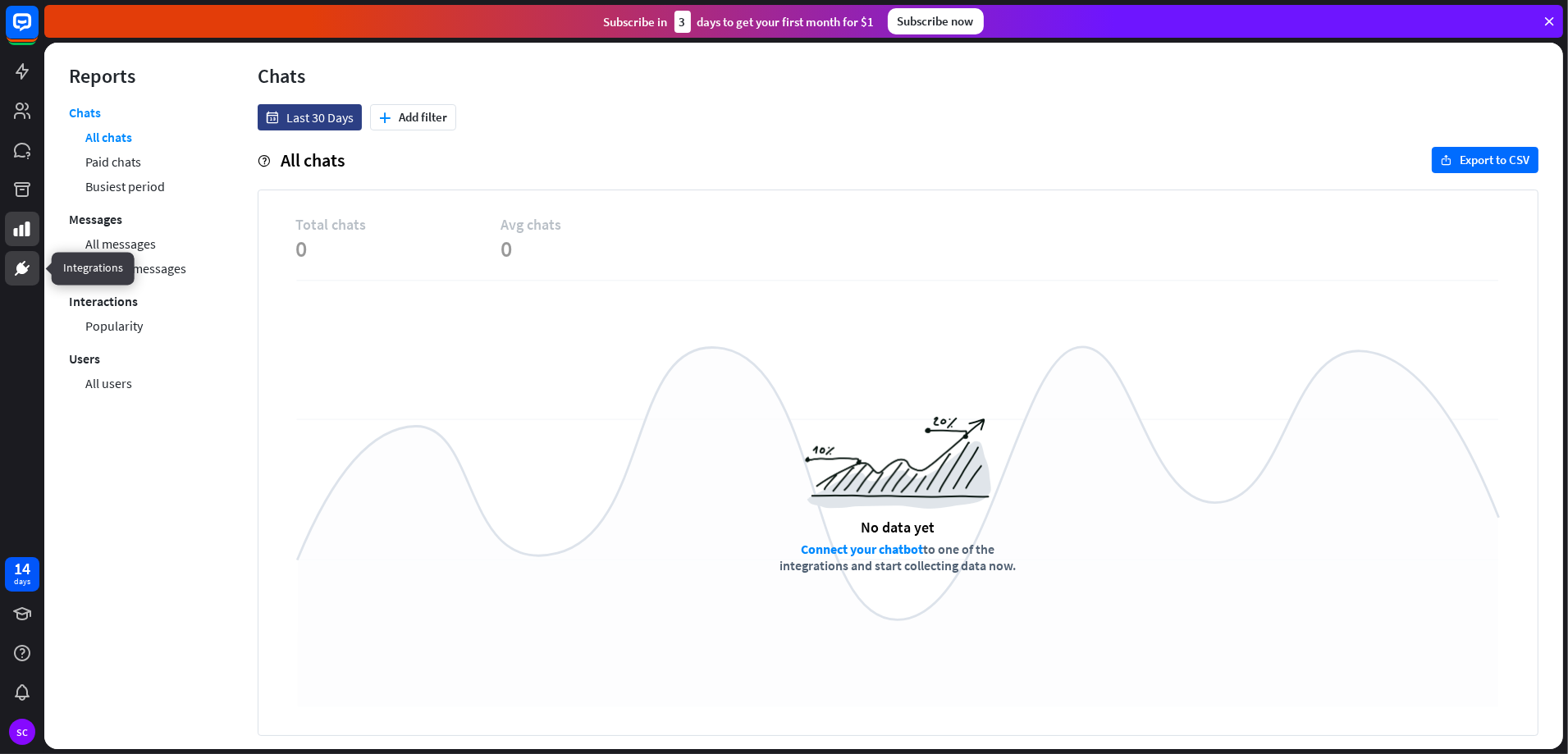
click at [17, 279] on link at bounding box center [22, 268] width 35 height 35
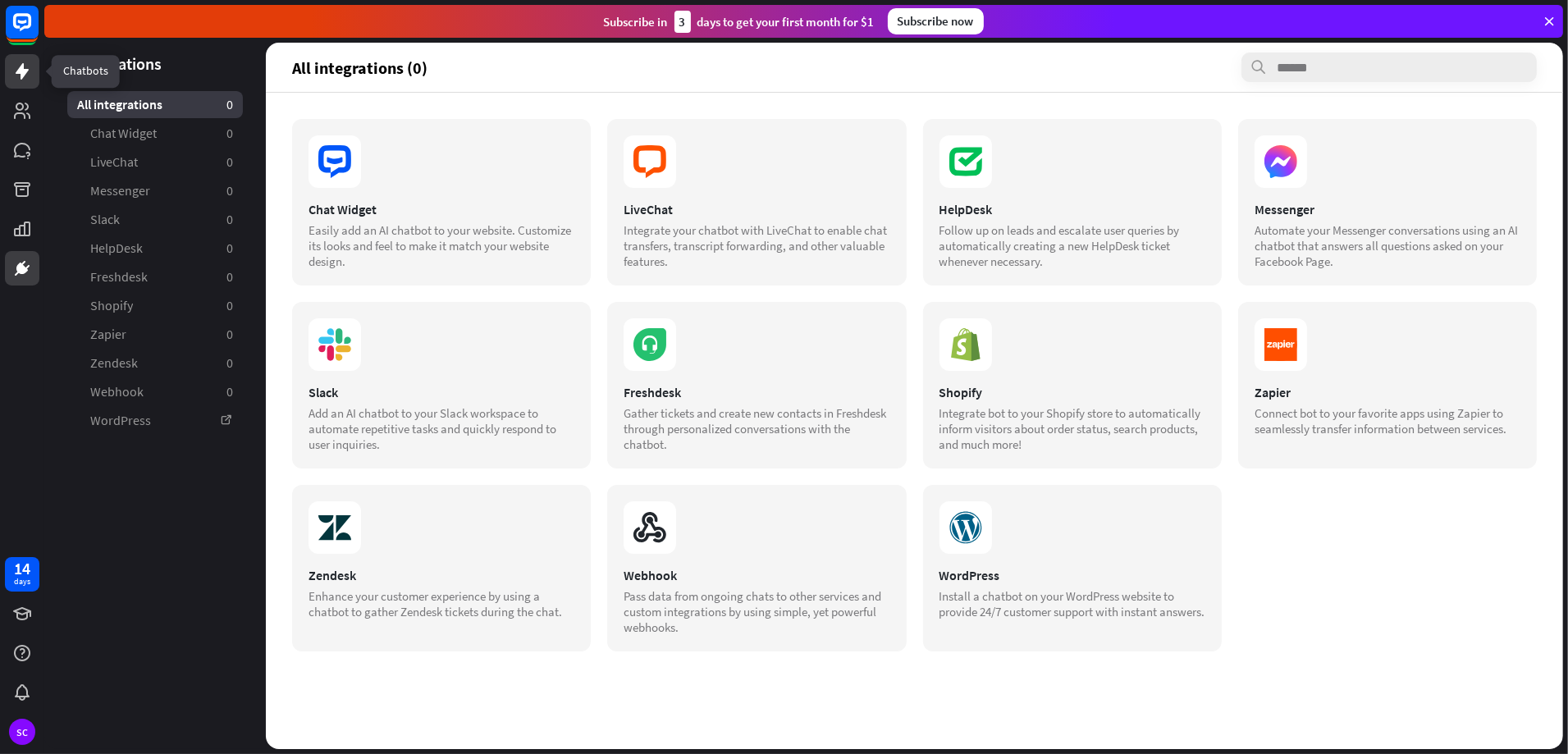
click at [22, 60] on link at bounding box center [22, 71] width 35 height 35
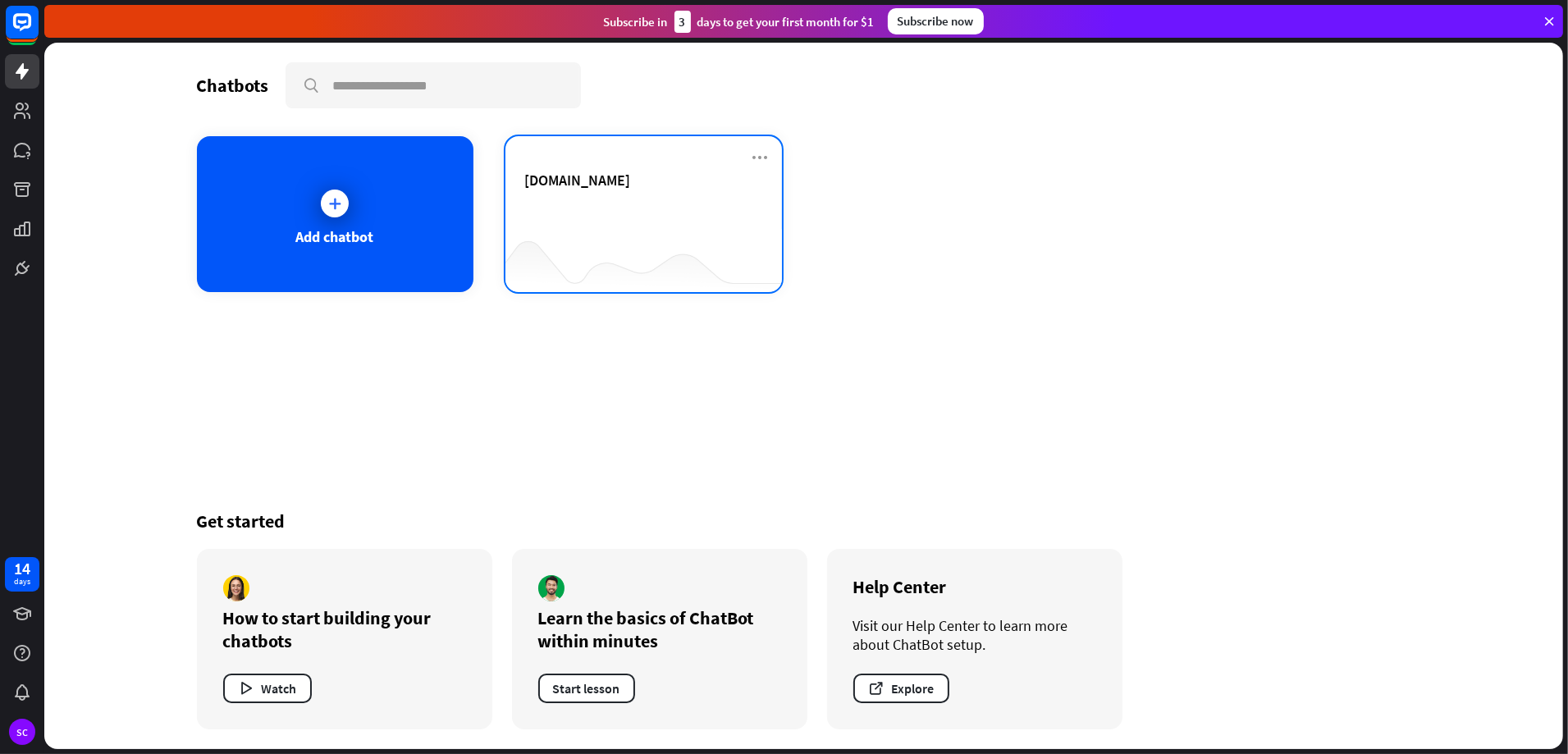
click at [699, 183] on div "[DOMAIN_NAME]" at bounding box center [643, 180] width 237 height 19
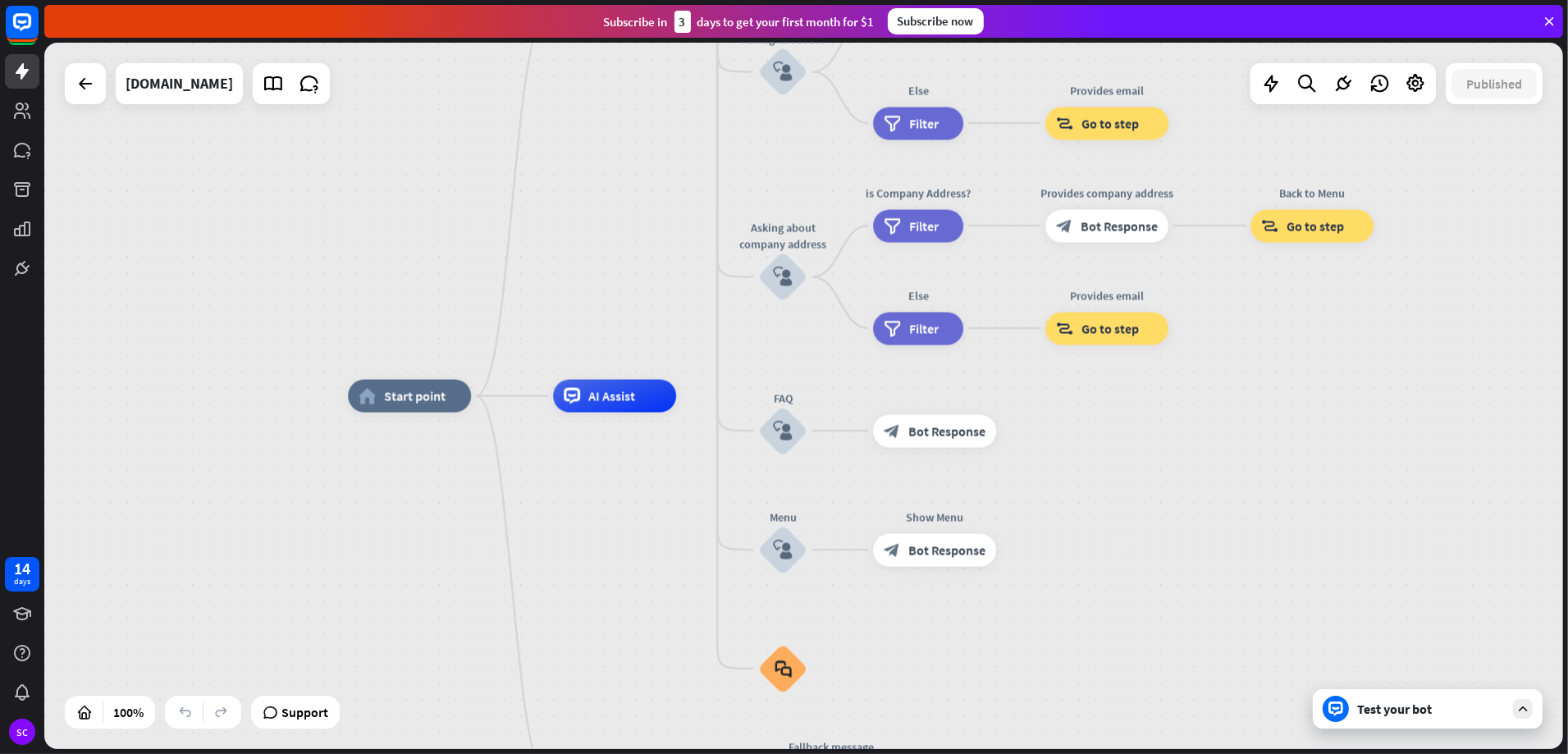
click at [1446, 730] on div "home_2 Start point Welcome message block_bot_response Bot Response About us blo…" at bounding box center [1107, 750] width 1518 height 707
click at [1446, 708] on div "Test your bot" at bounding box center [1430, 708] width 148 height 16
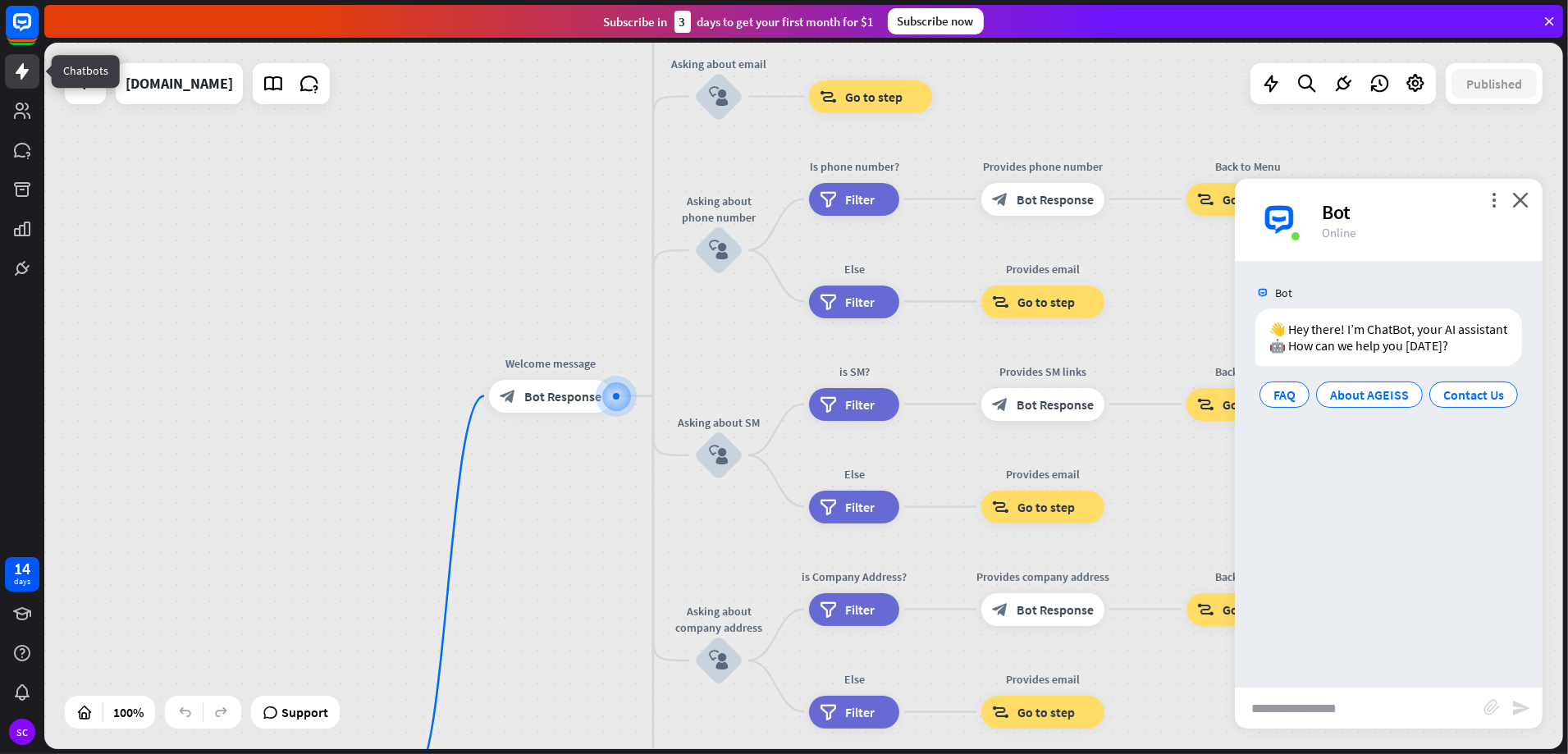
click at [16, 57] on link at bounding box center [22, 71] width 35 height 35
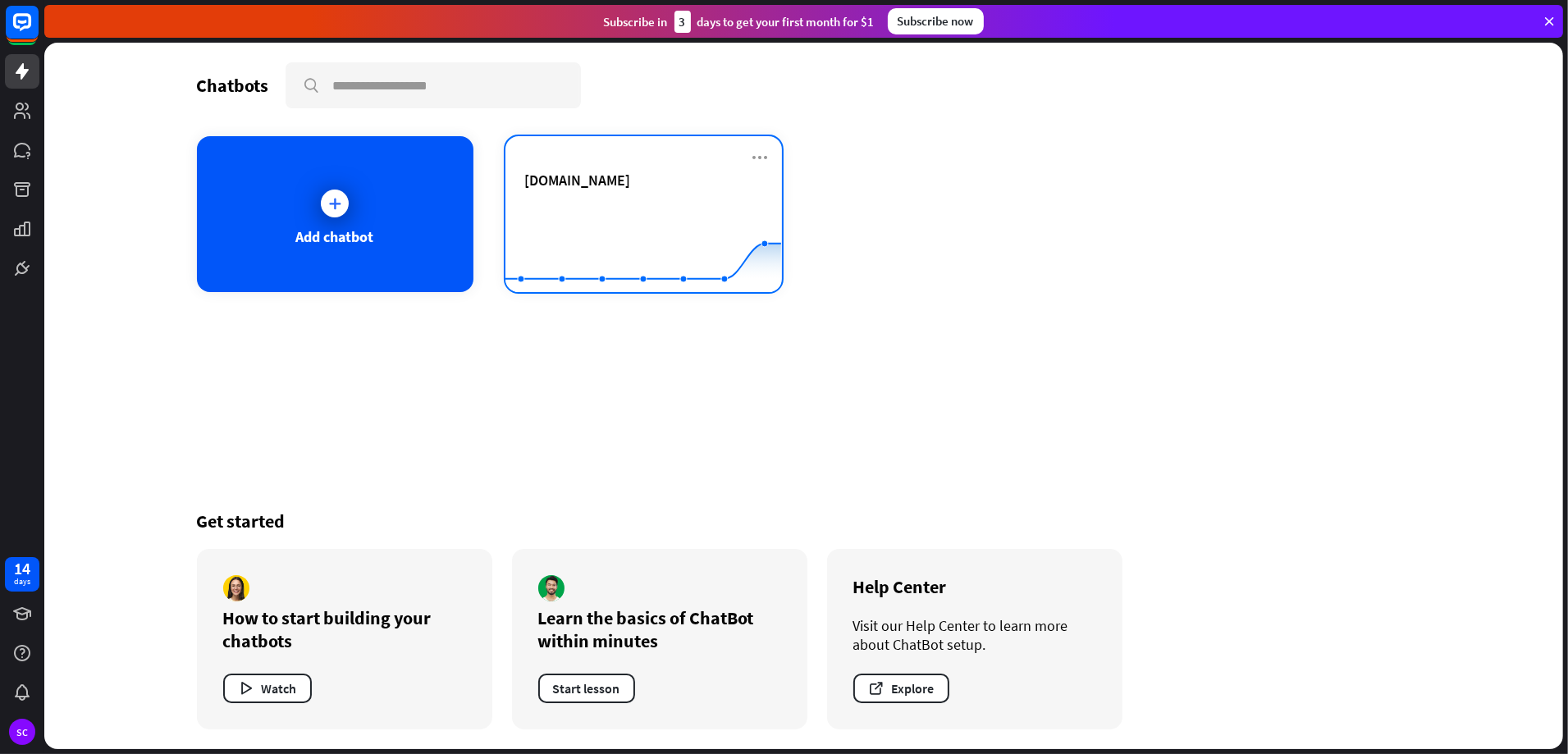
click at [655, 175] on div "[DOMAIN_NAME]" at bounding box center [643, 180] width 237 height 19
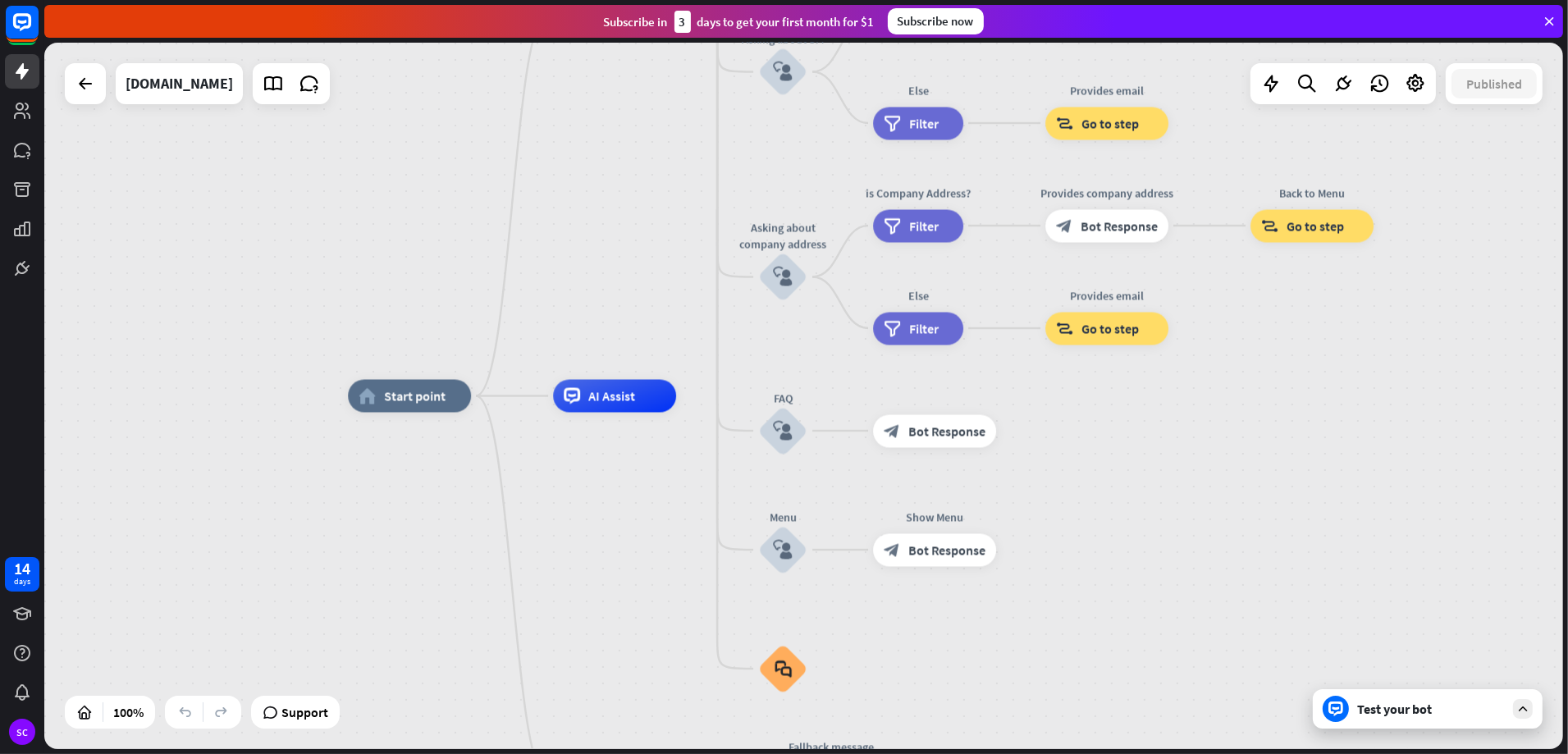
click at [1406, 732] on div "home_2 Start point Welcome message block_bot_response Bot Response About us blo…" at bounding box center [1107, 750] width 1518 height 707
click at [1401, 714] on div "Test your bot" at bounding box center [1430, 708] width 148 height 16
